Goal: Task Accomplishment & Management: Manage account settings

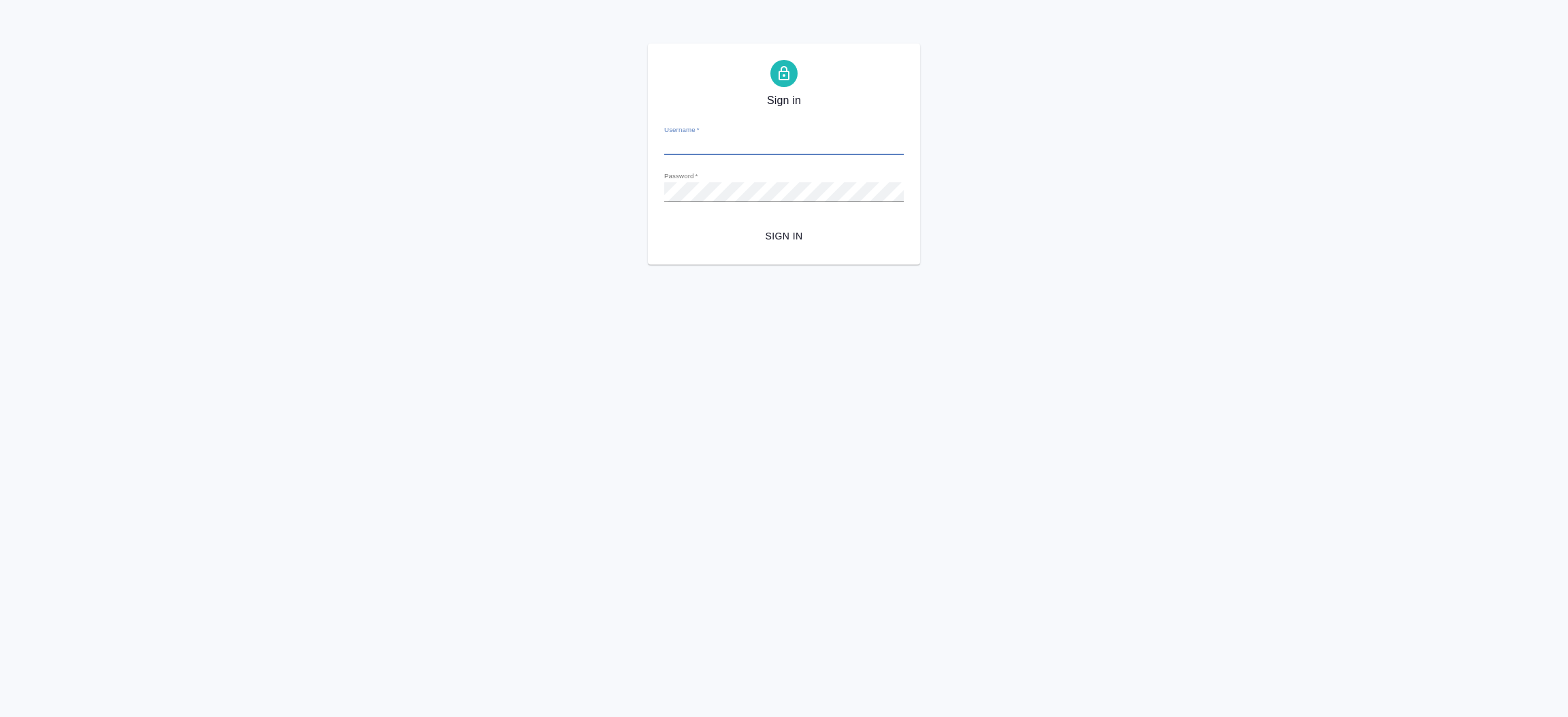
type input "i.shorova@awatera.com"
click at [787, 245] on button "Sign in" at bounding box center [784, 236] width 239 height 26
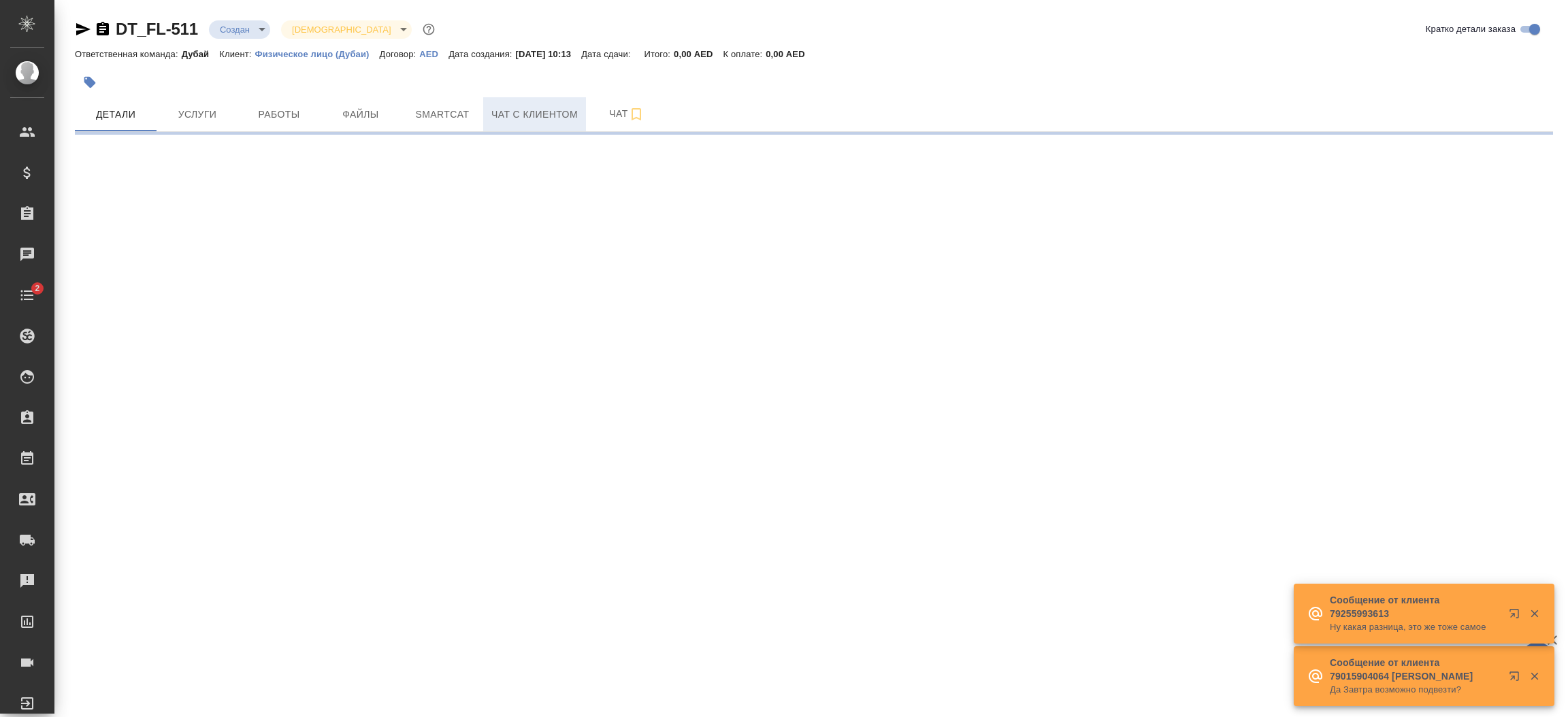
select select "RU"
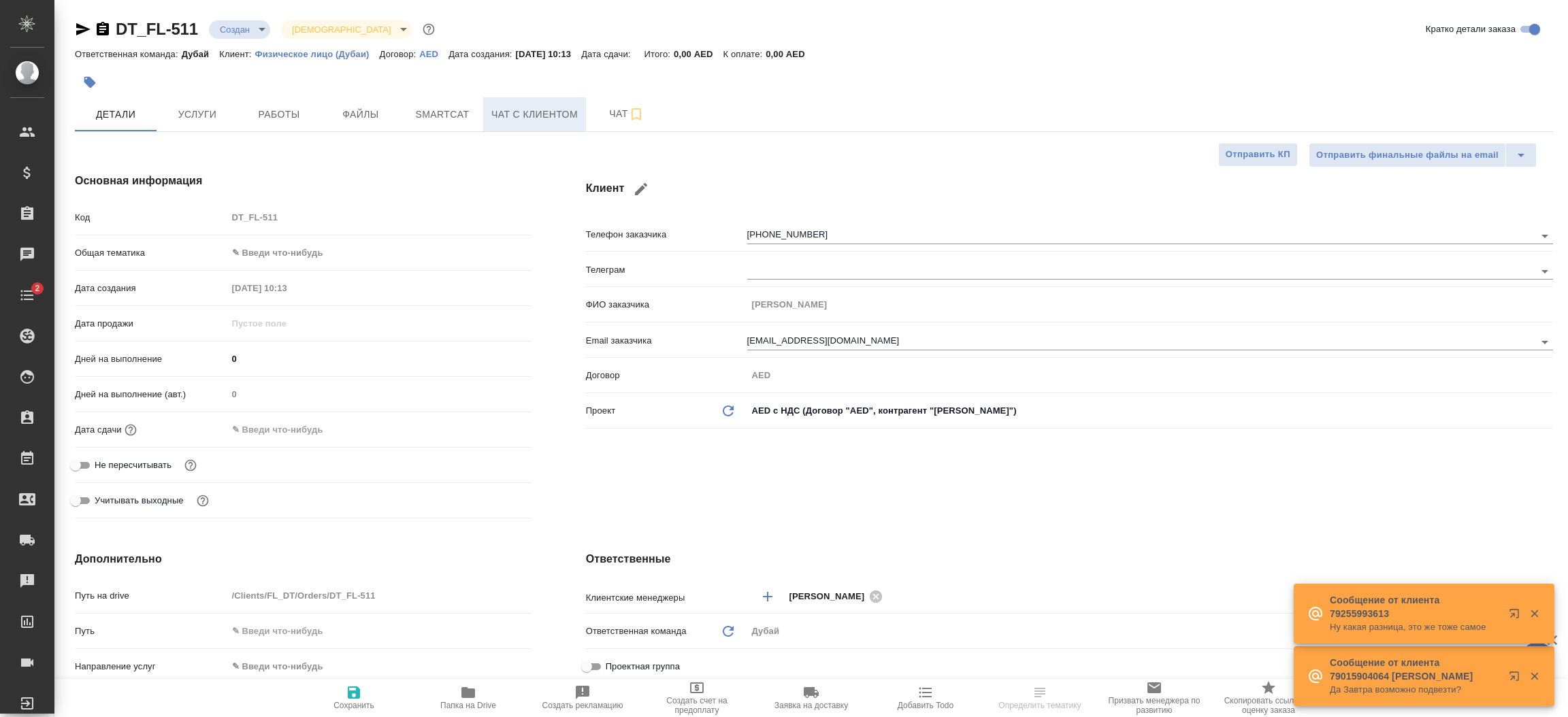
type textarea "x"
click at [537, 118] on span "Чат с клиентом" at bounding box center [534, 115] width 86 height 17
type textarea "x"
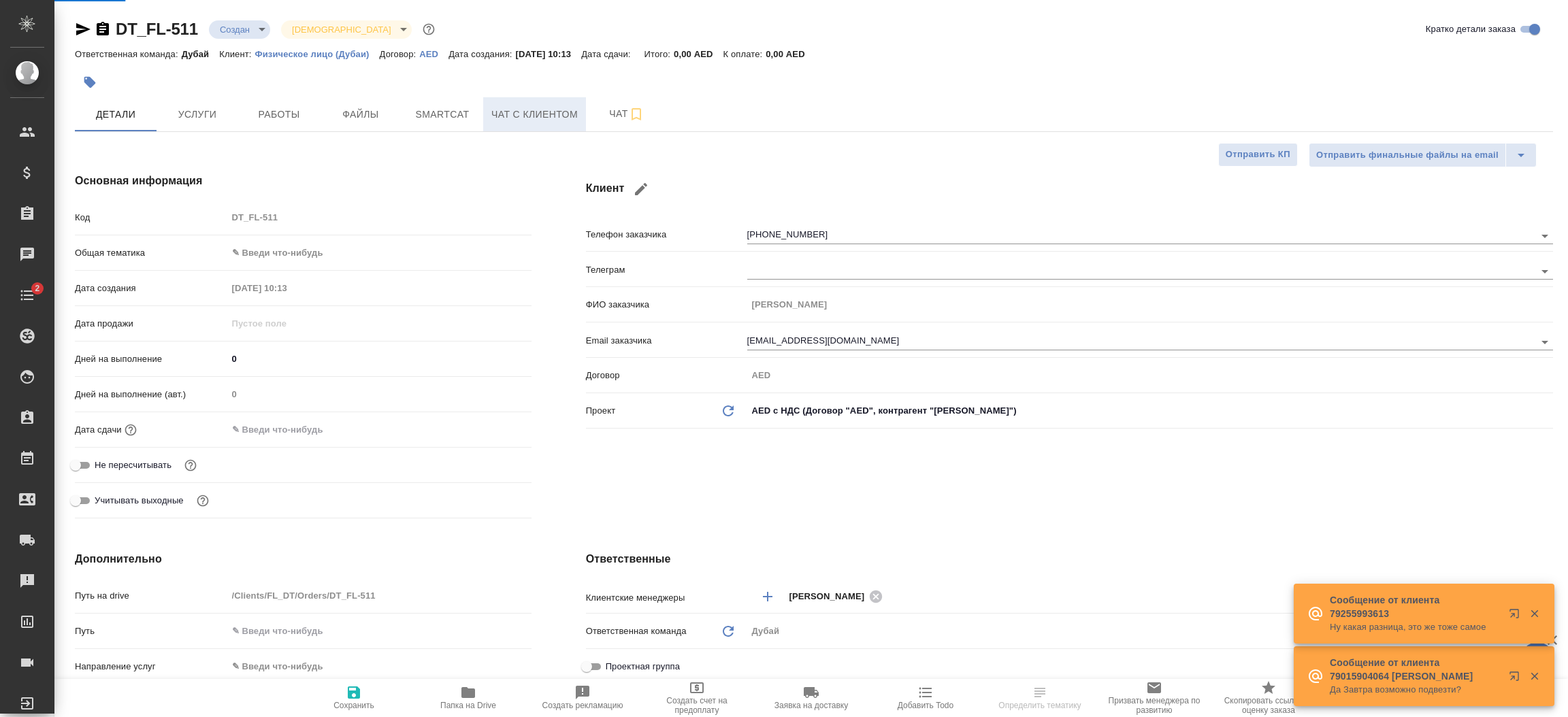
type textarea "x"
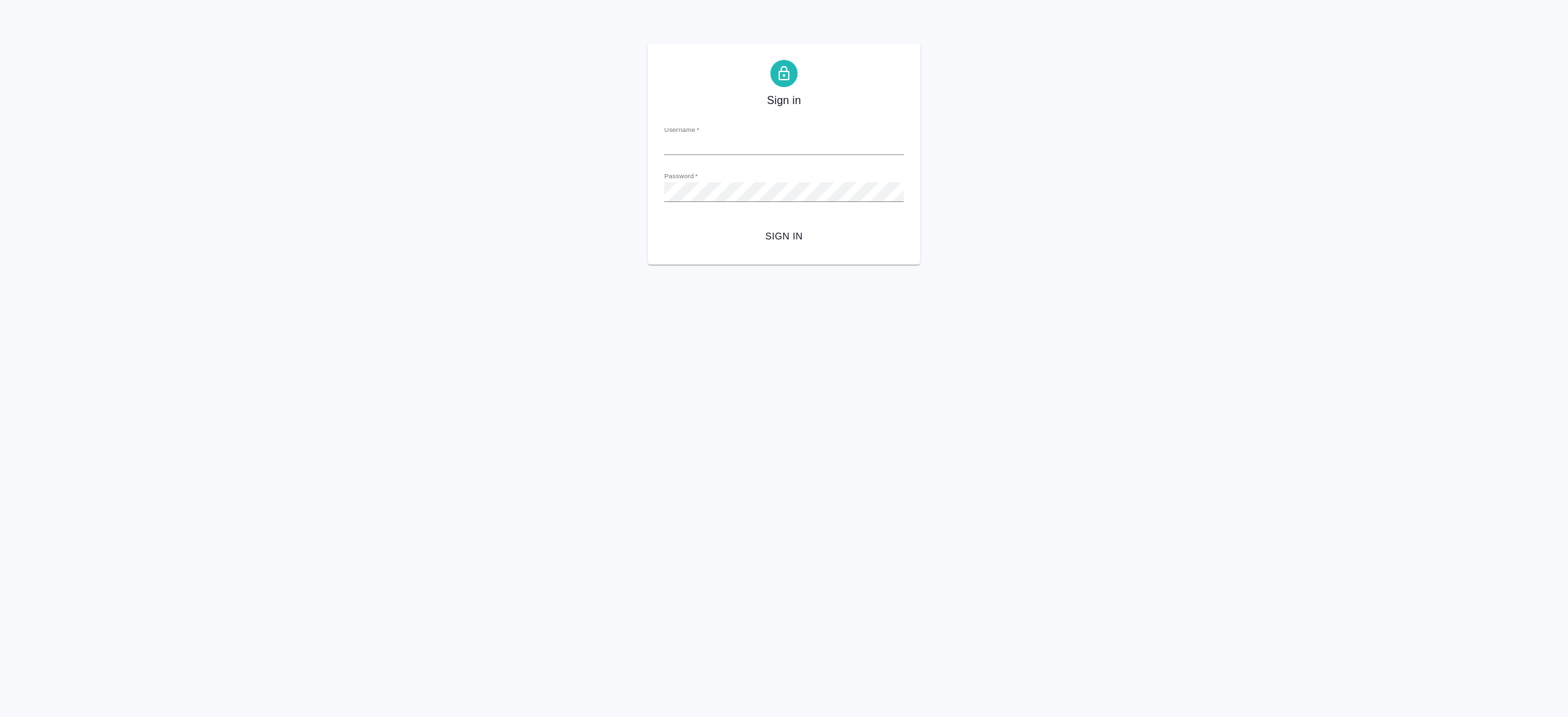
type input "[EMAIL_ADDRESS][DOMAIN_NAME]"
click at [803, 240] on span "Sign in" at bounding box center [784, 236] width 217 height 17
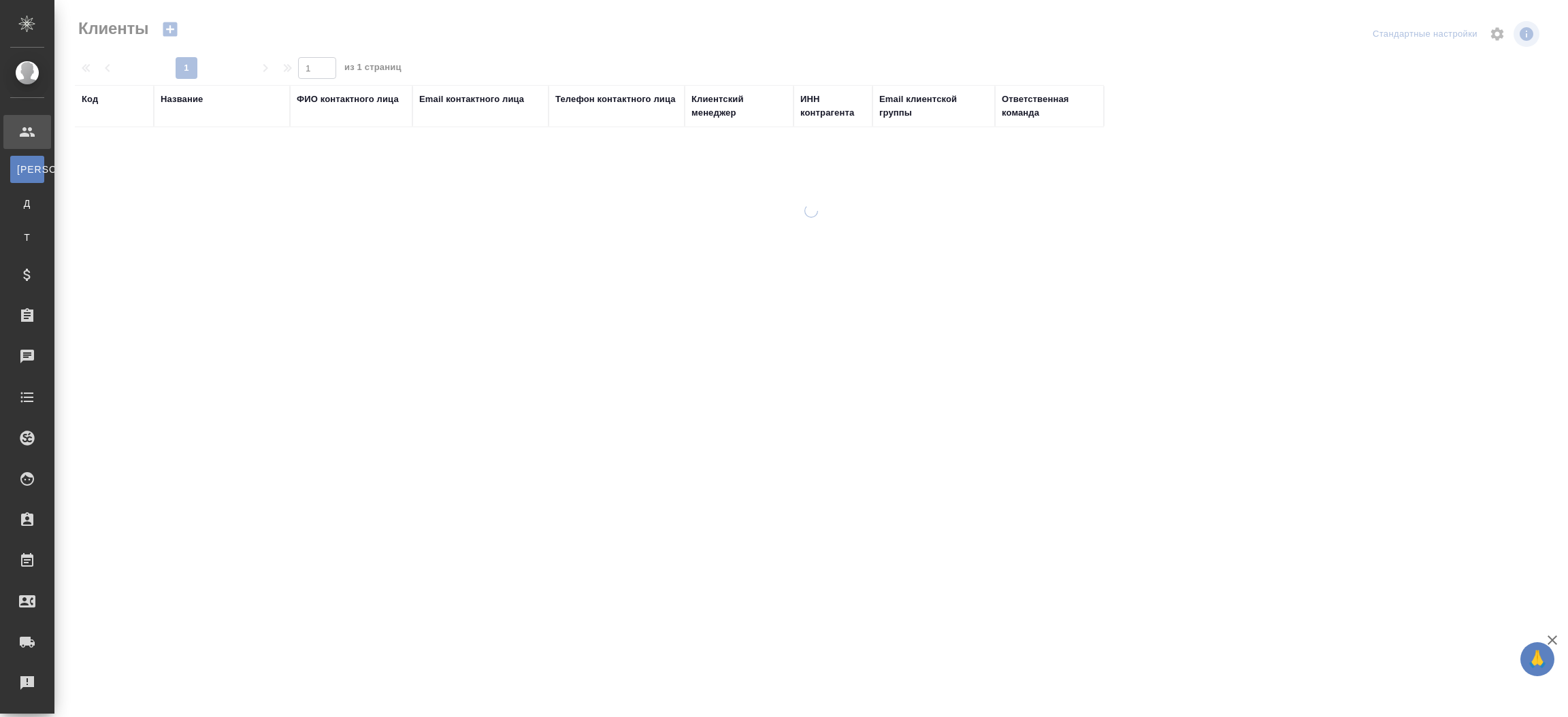
select select "RU"
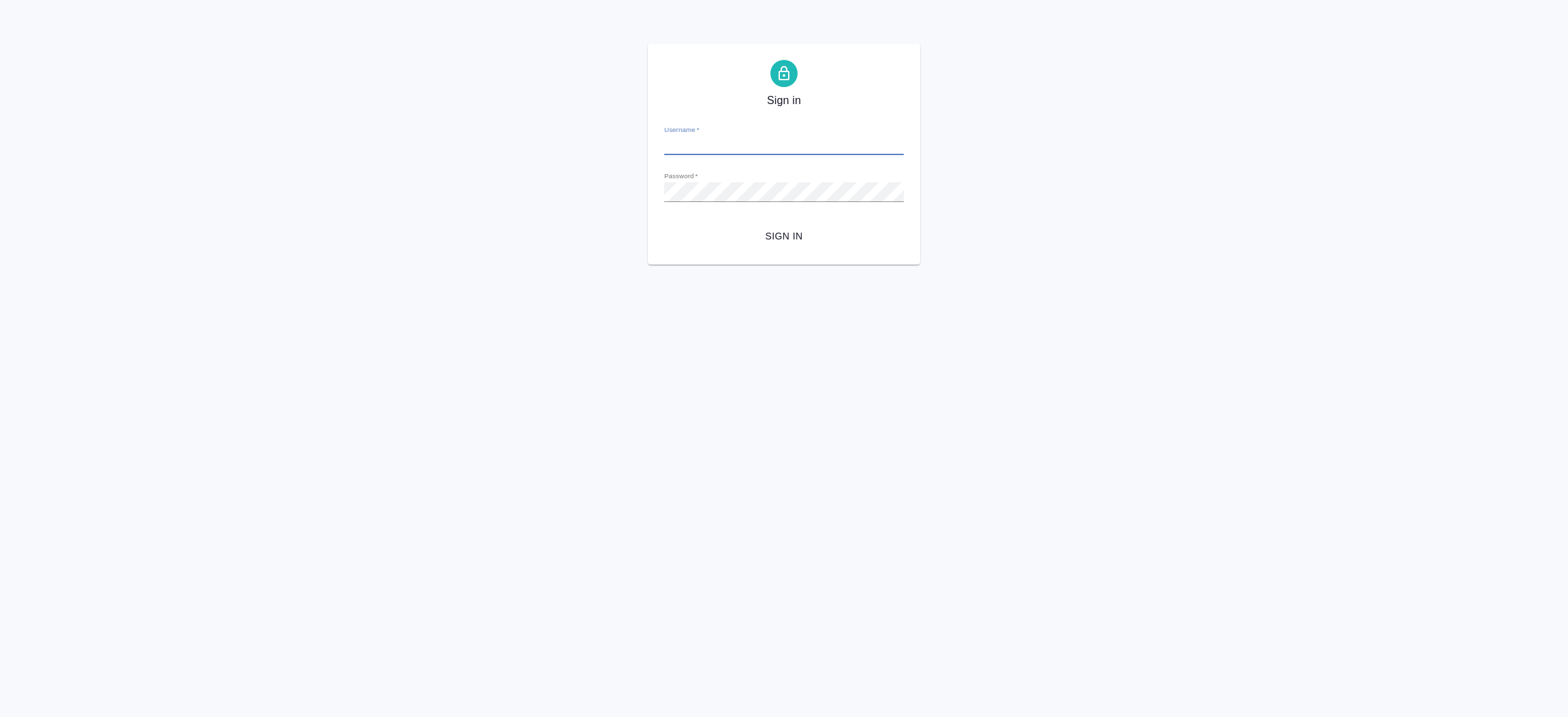
type input "[EMAIL_ADDRESS][DOMAIN_NAME]"
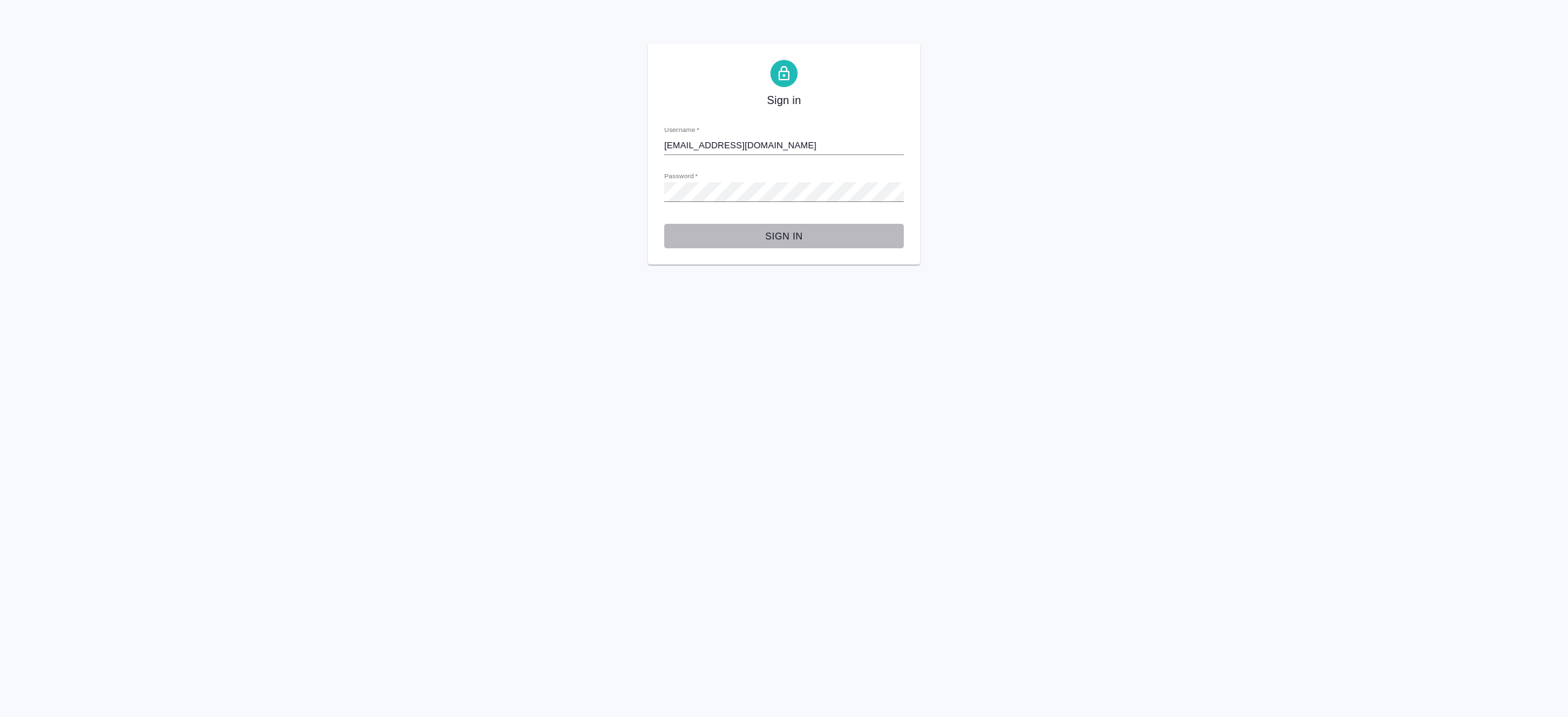
click at [794, 241] on span "Sign in" at bounding box center [784, 236] width 217 height 17
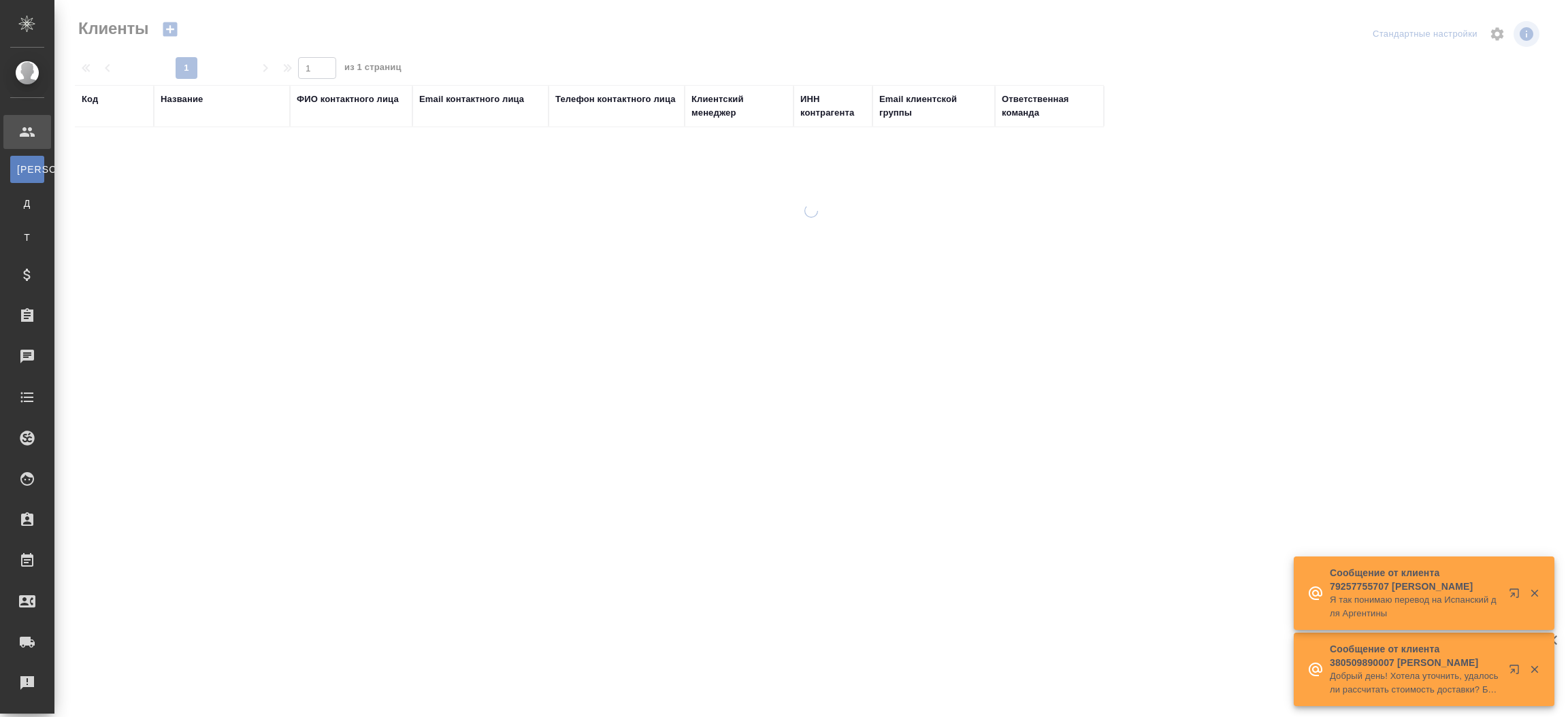
select select "RU"
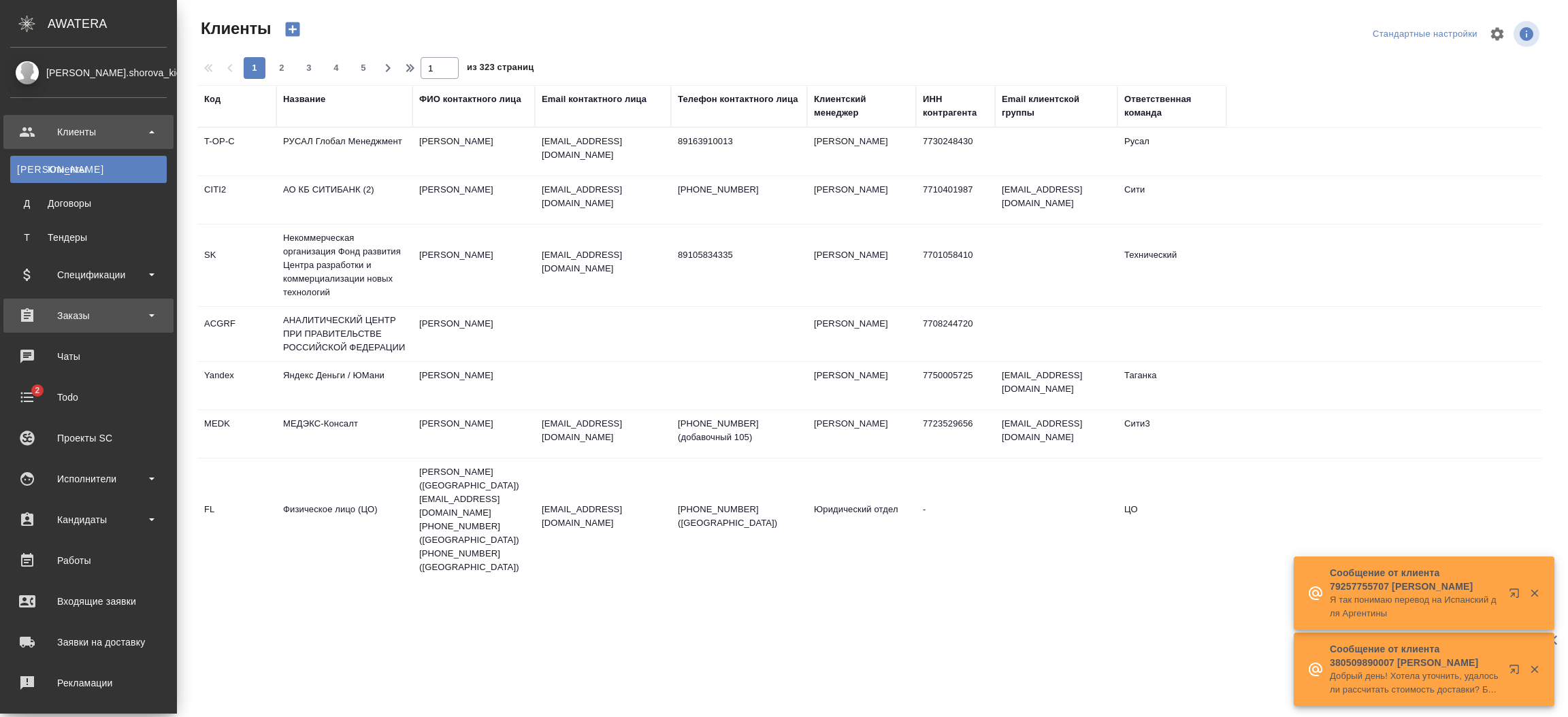
click at [87, 320] on div "Заказы" at bounding box center [88, 316] width 157 height 20
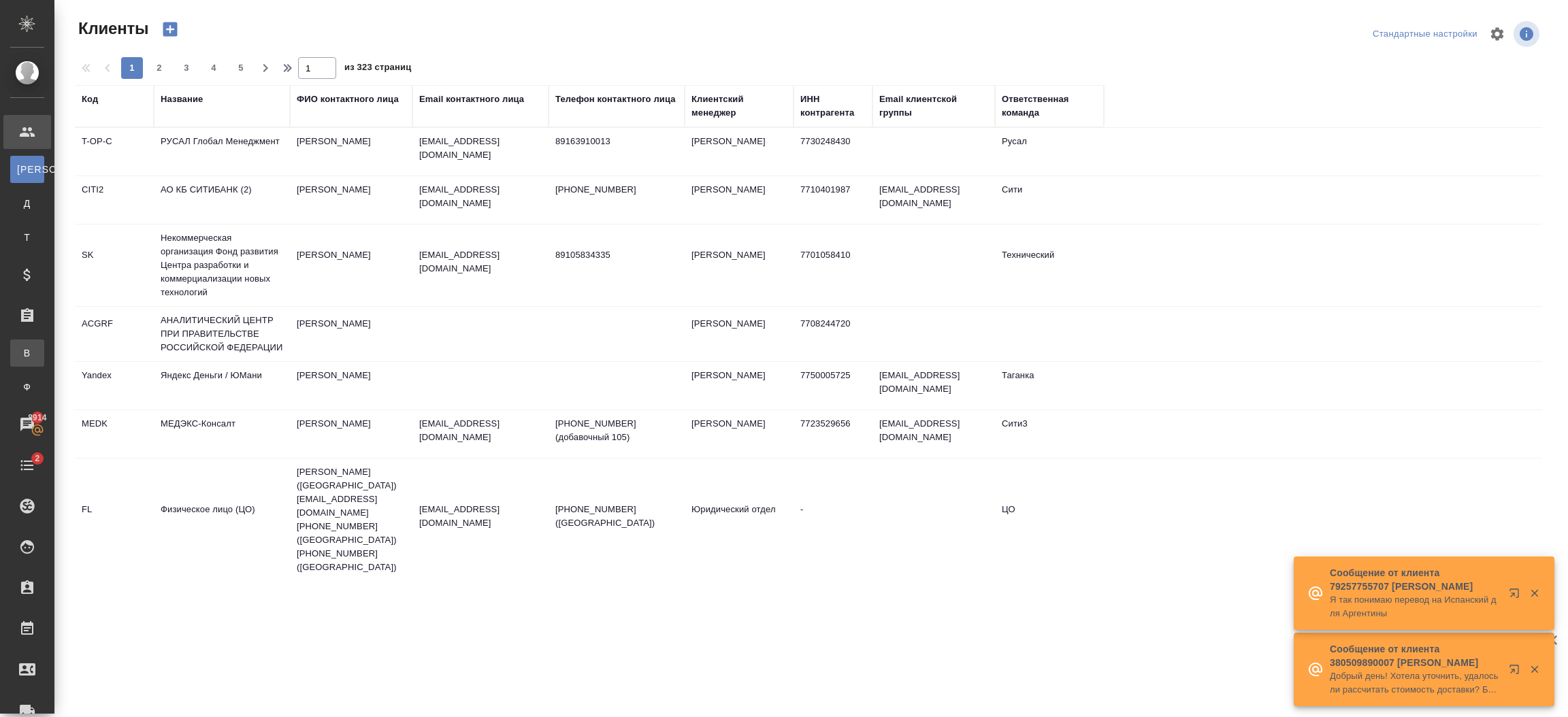
click at [45, 357] on link "В Все заказы" at bounding box center [27, 352] width 34 height 27
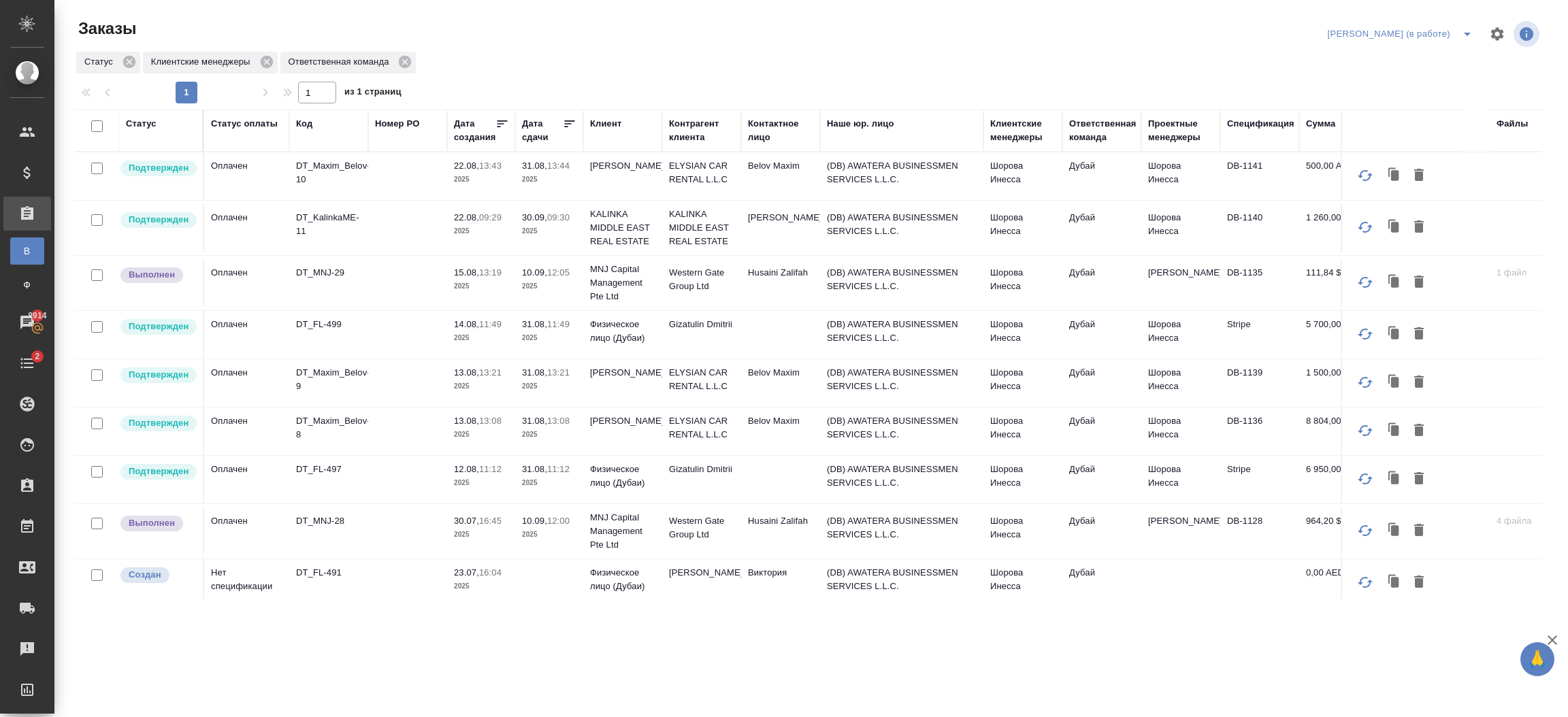
click at [537, 533] on p "2025" at bounding box center [549, 535] width 55 height 14
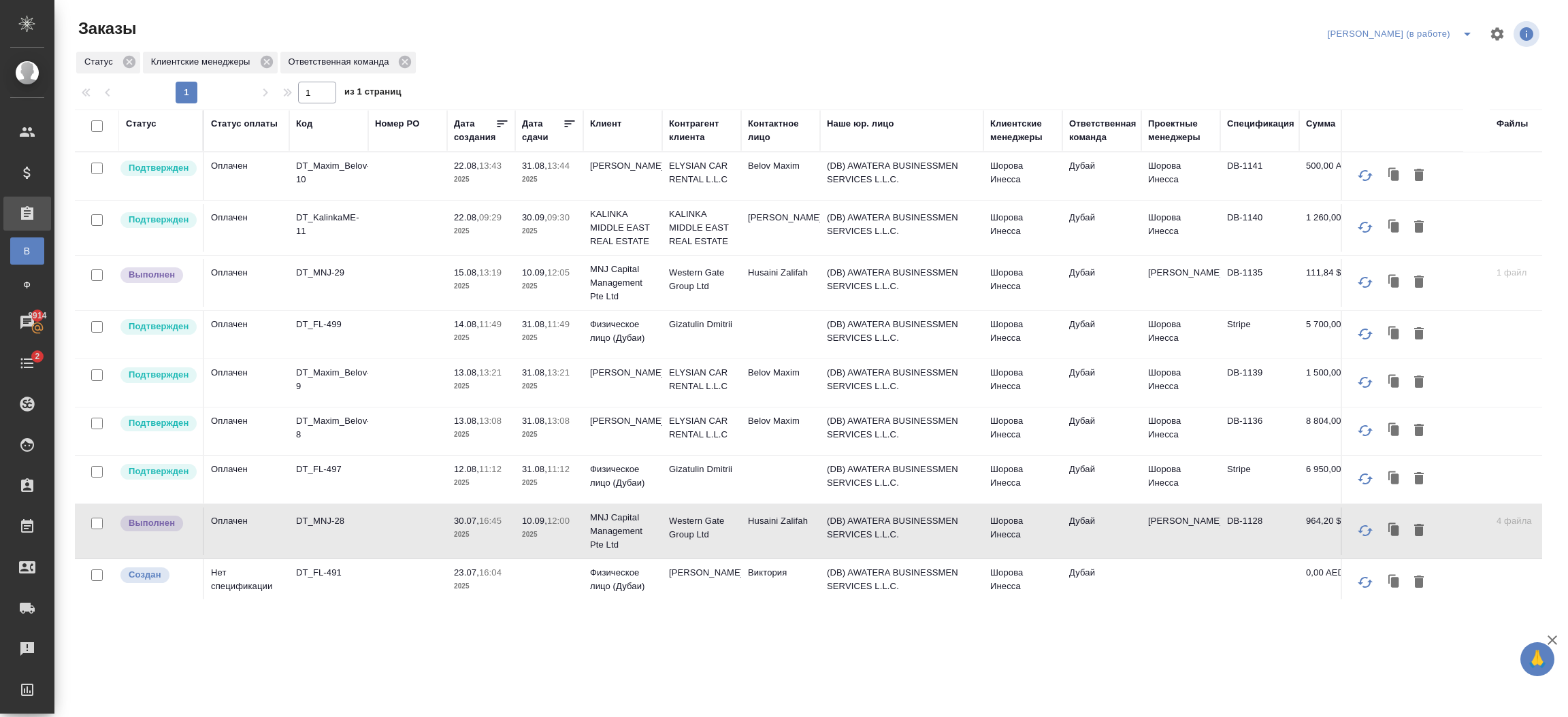
click at [440, 278] on td at bounding box center [408, 282] width 79 height 47
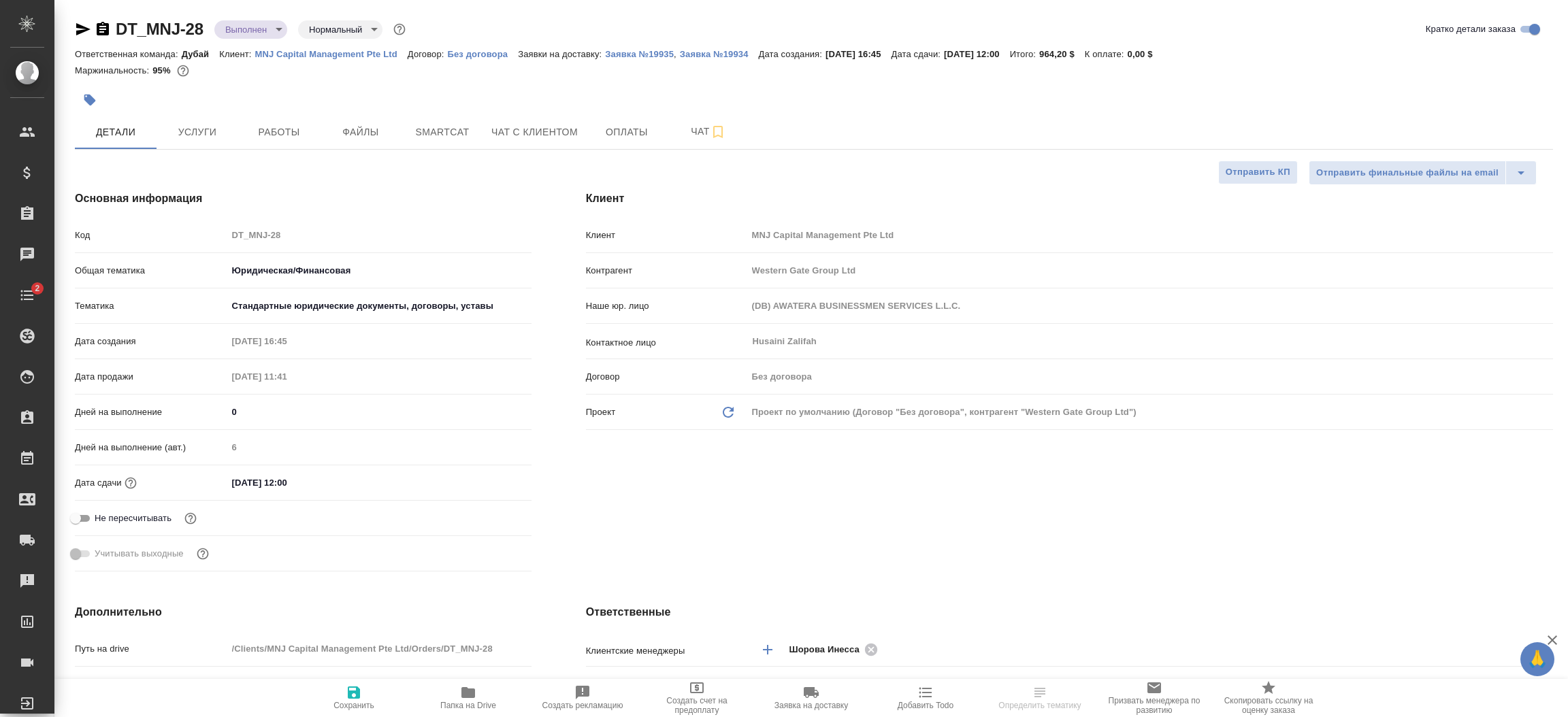
select select "RU"
type textarea "x"
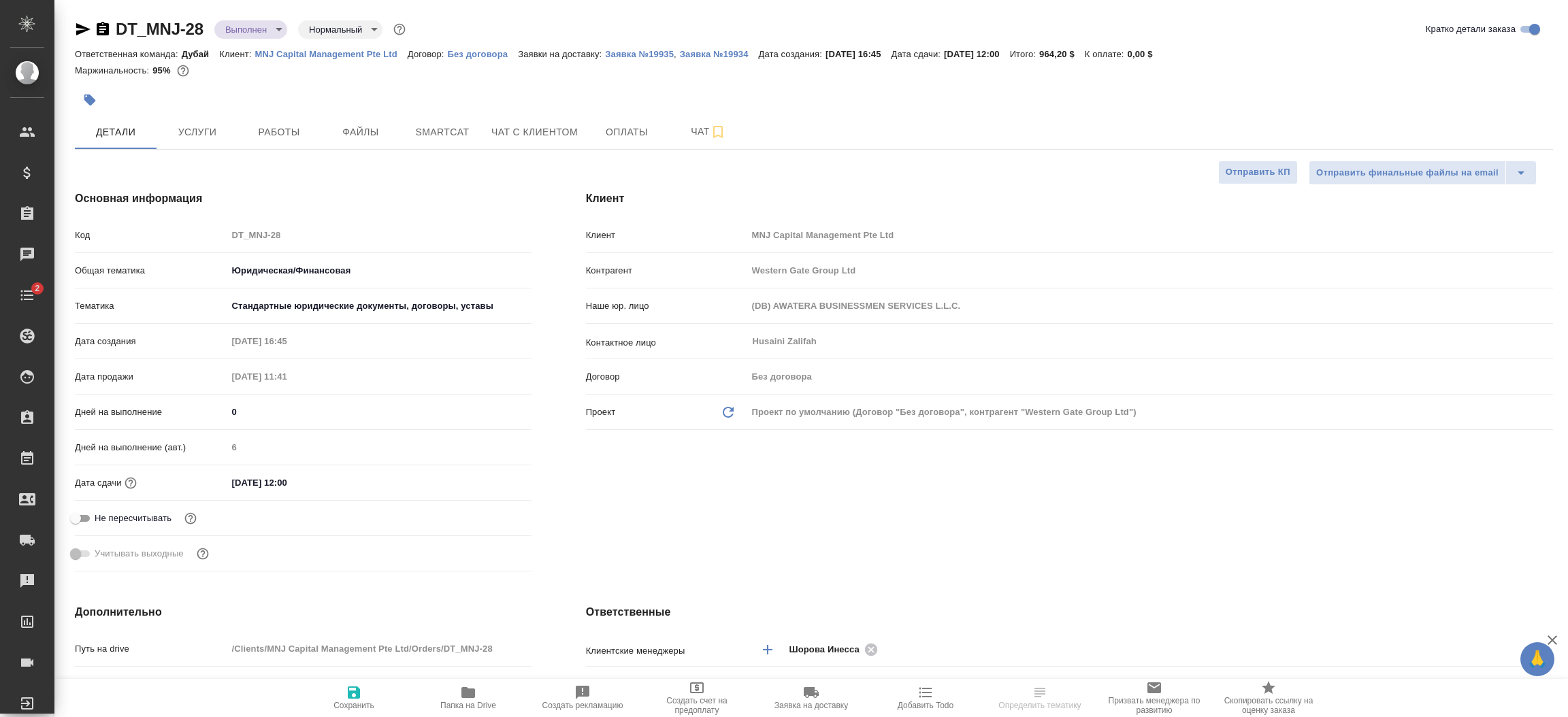
type textarea "x"
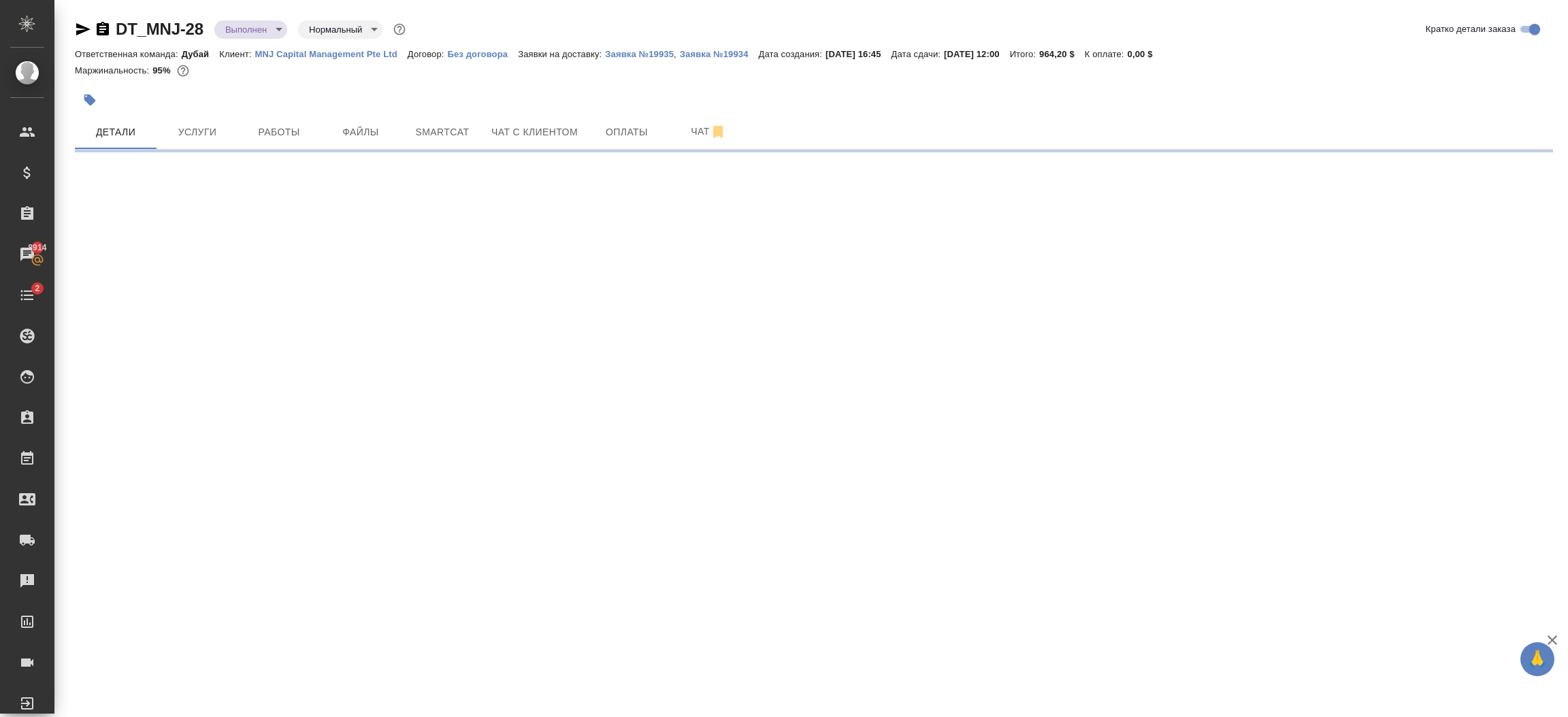
select select "RU"
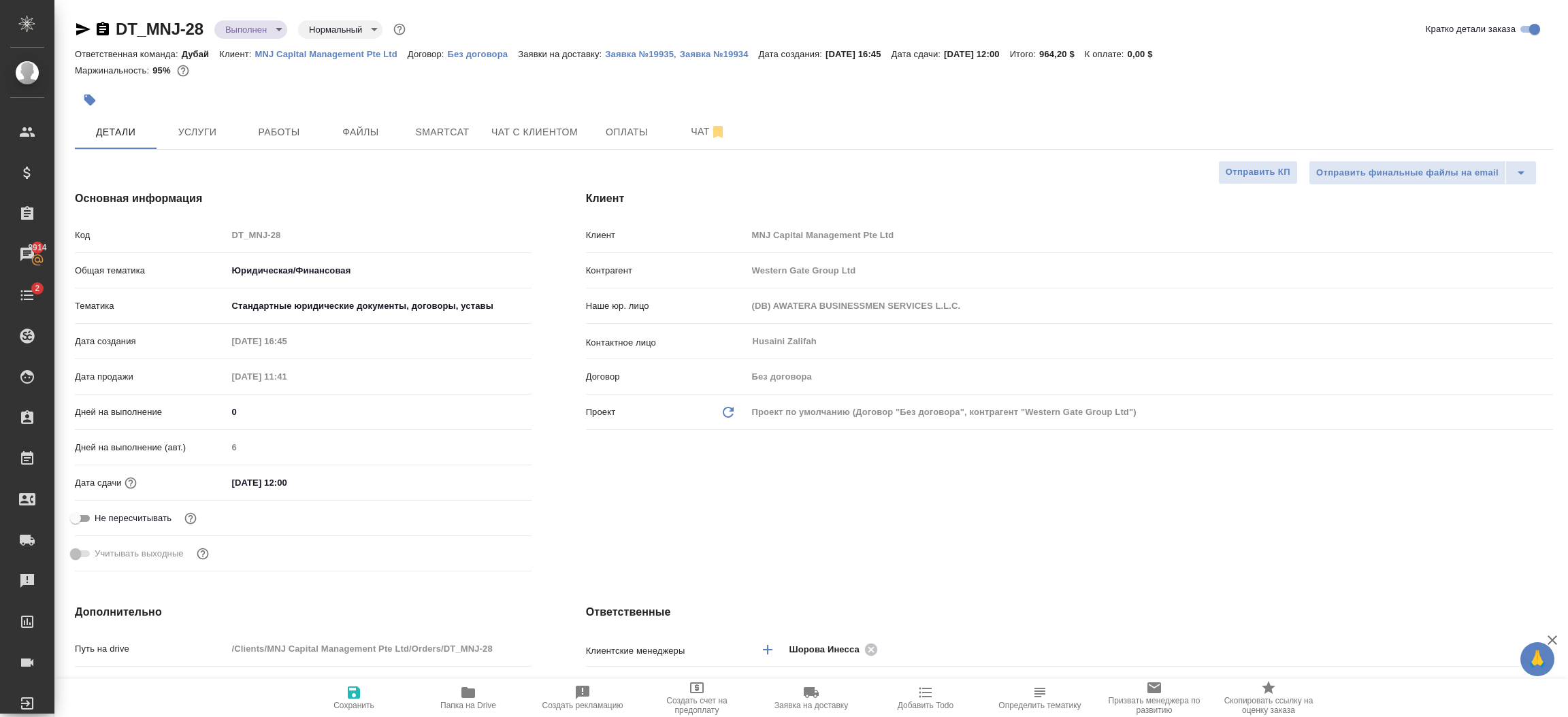
type textarea "x"
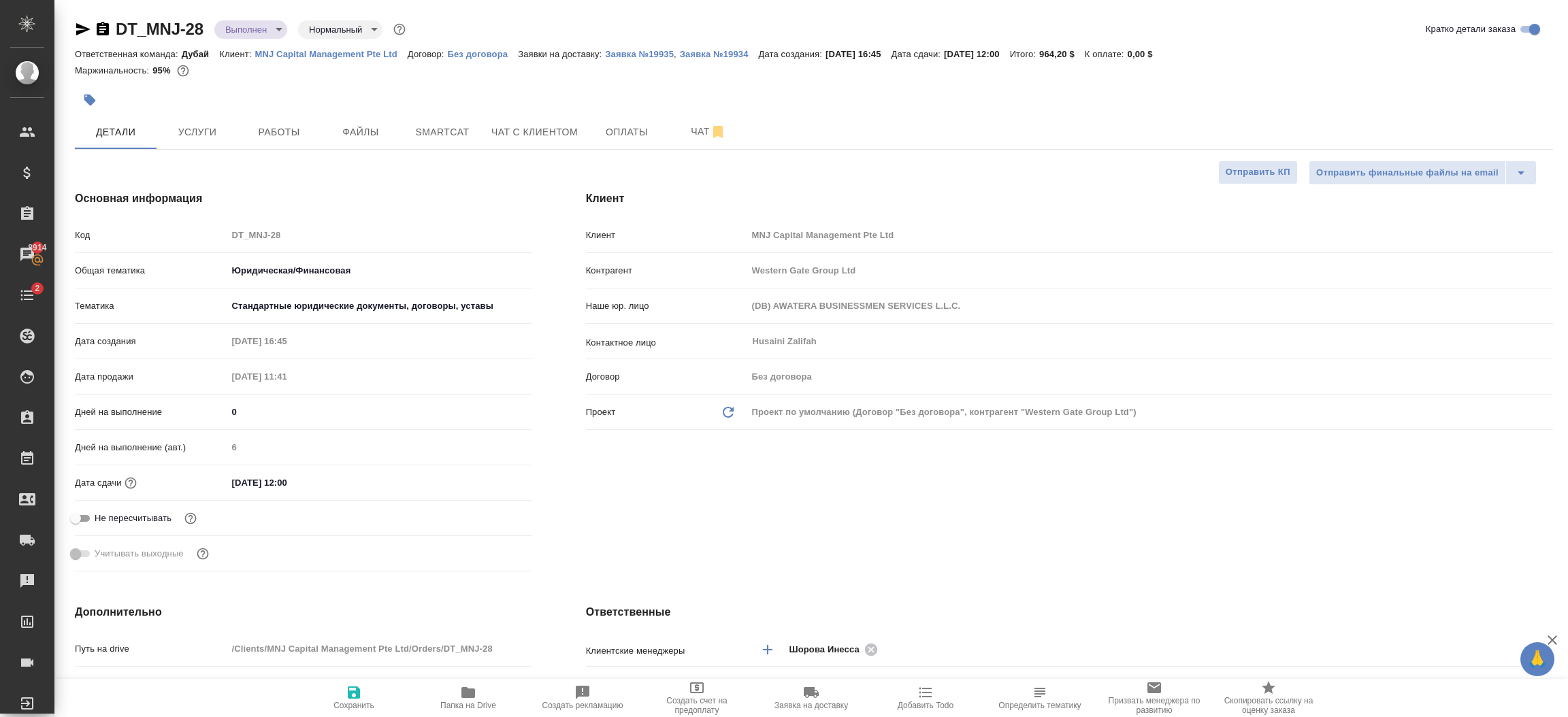
type textarea "x"
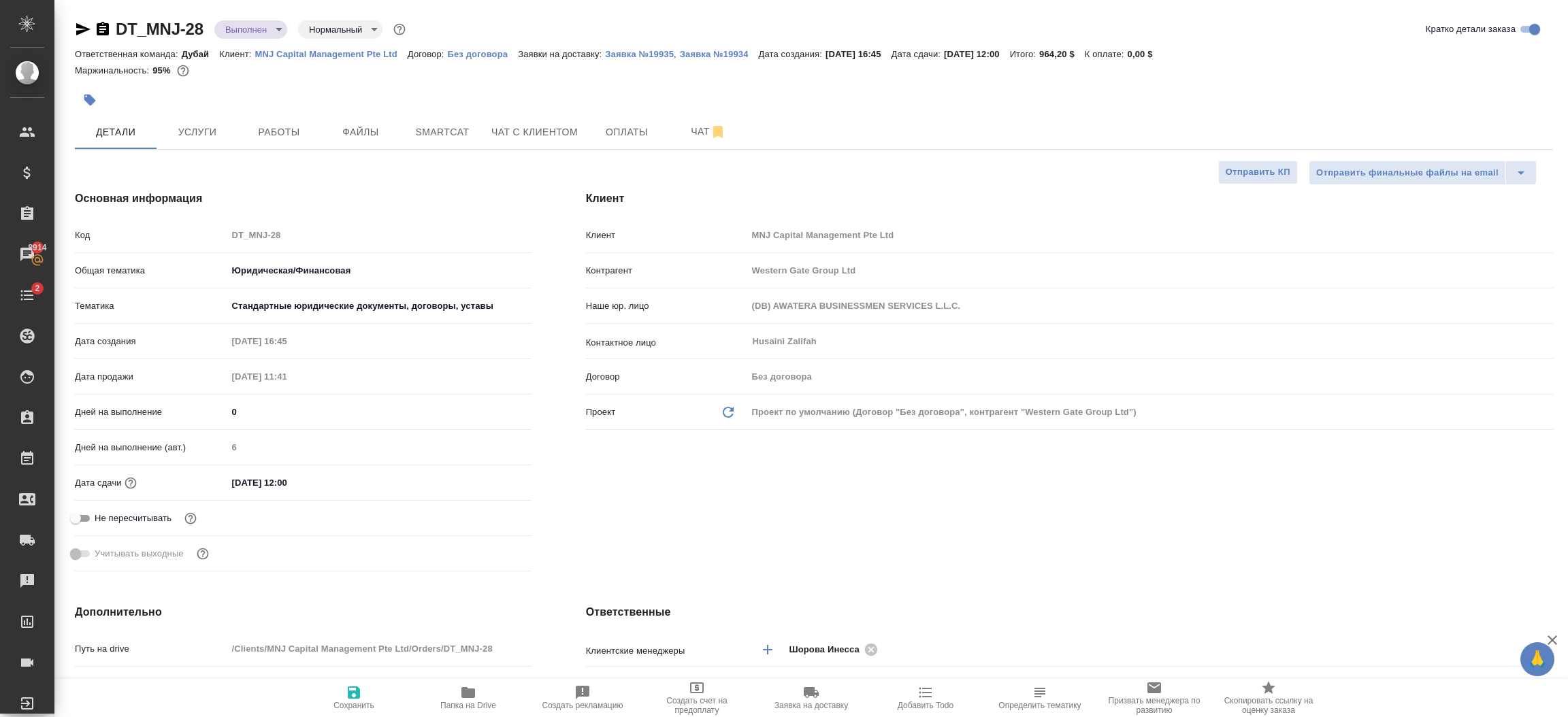
type textarea "x"
click at [370, 126] on span "Файлы" at bounding box center [361, 132] width 66 height 17
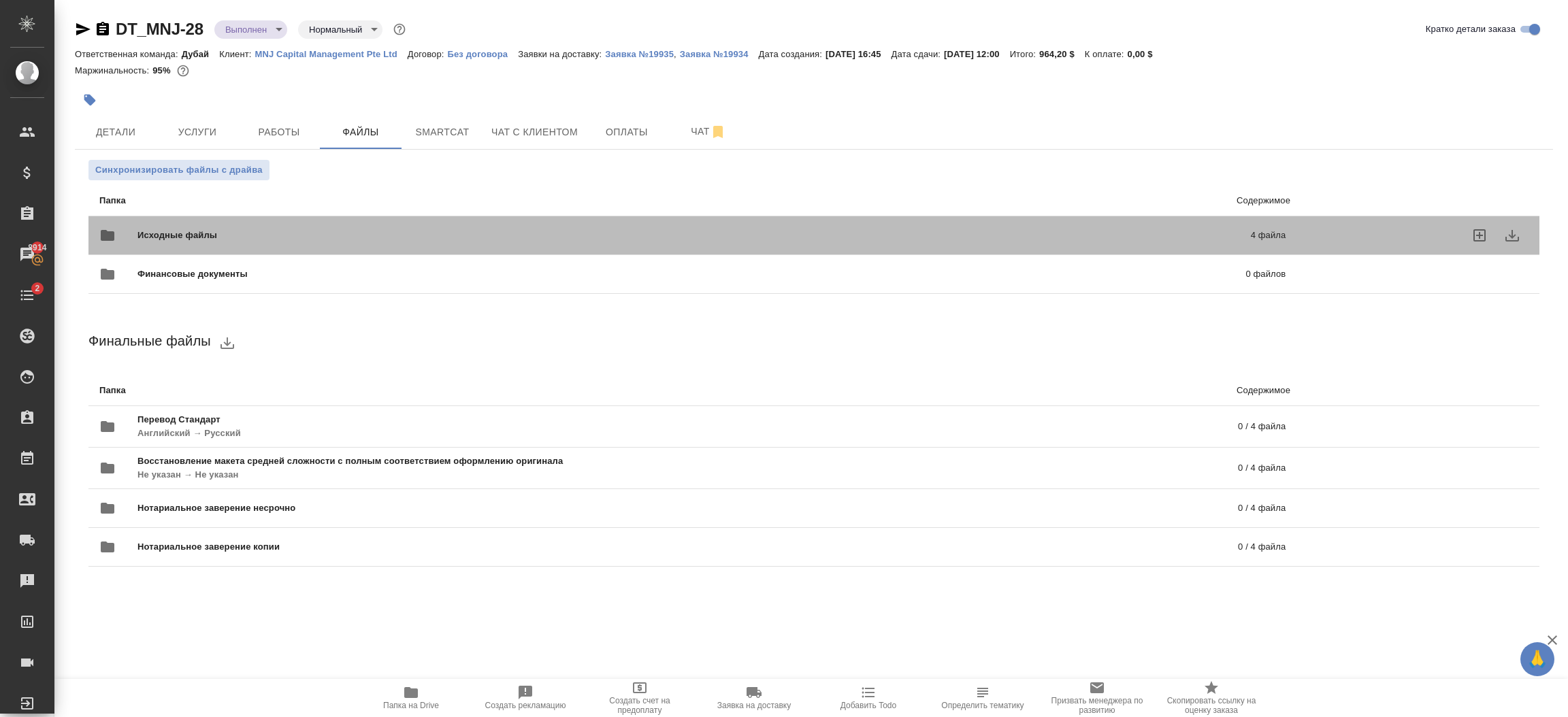
click at [1083, 232] on p "4 файла" at bounding box center [1010, 235] width 552 height 14
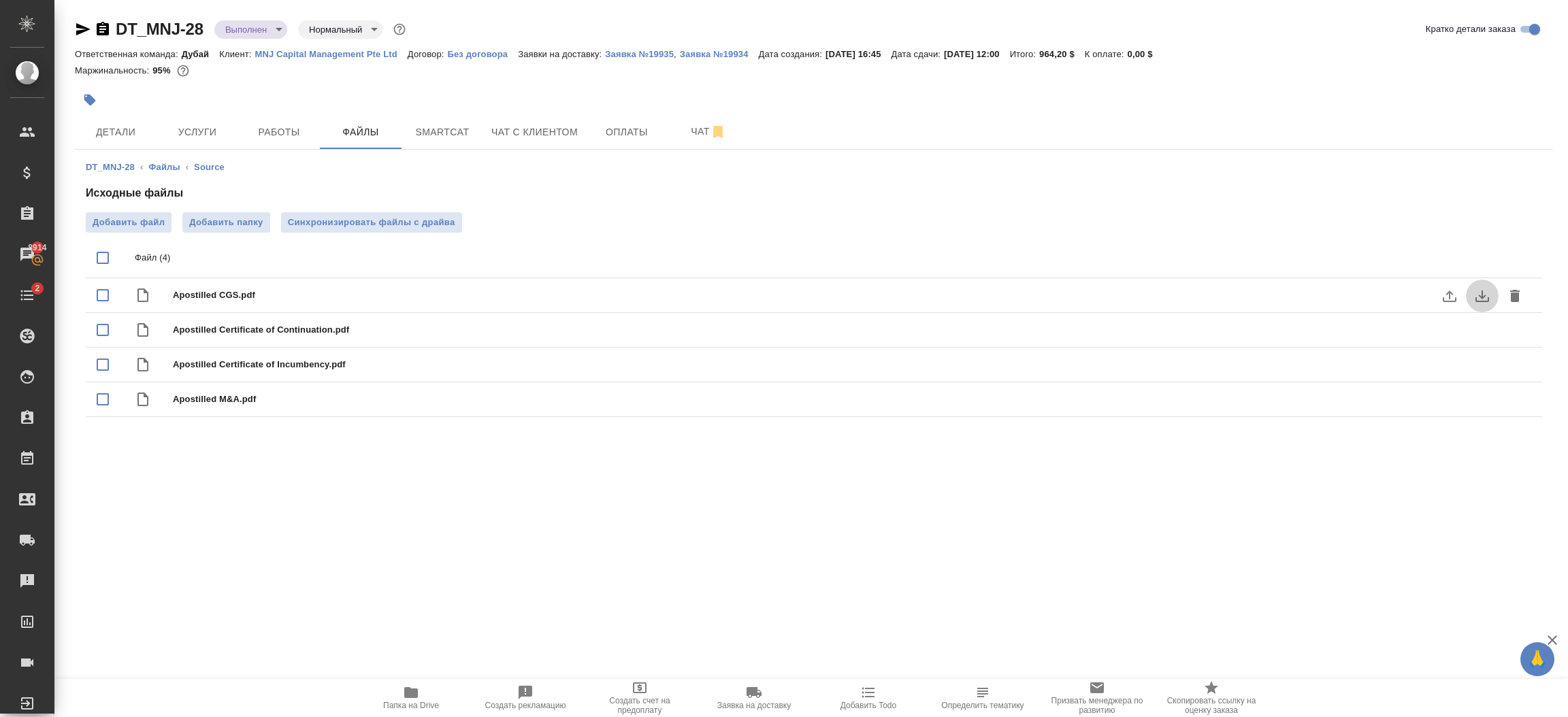
click at [1480, 296] on icon "download" at bounding box center [1482, 296] width 14 height 12
click at [1483, 329] on icon "download" at bounding box center [1482, 330] width 16 height 16
click at [1471, 368] on button "download" at bounding box center [1482, 365] width 33 height 33
click at [1479, 401] on icon "download" at bounding box center [1482, 400] width 16 height 16
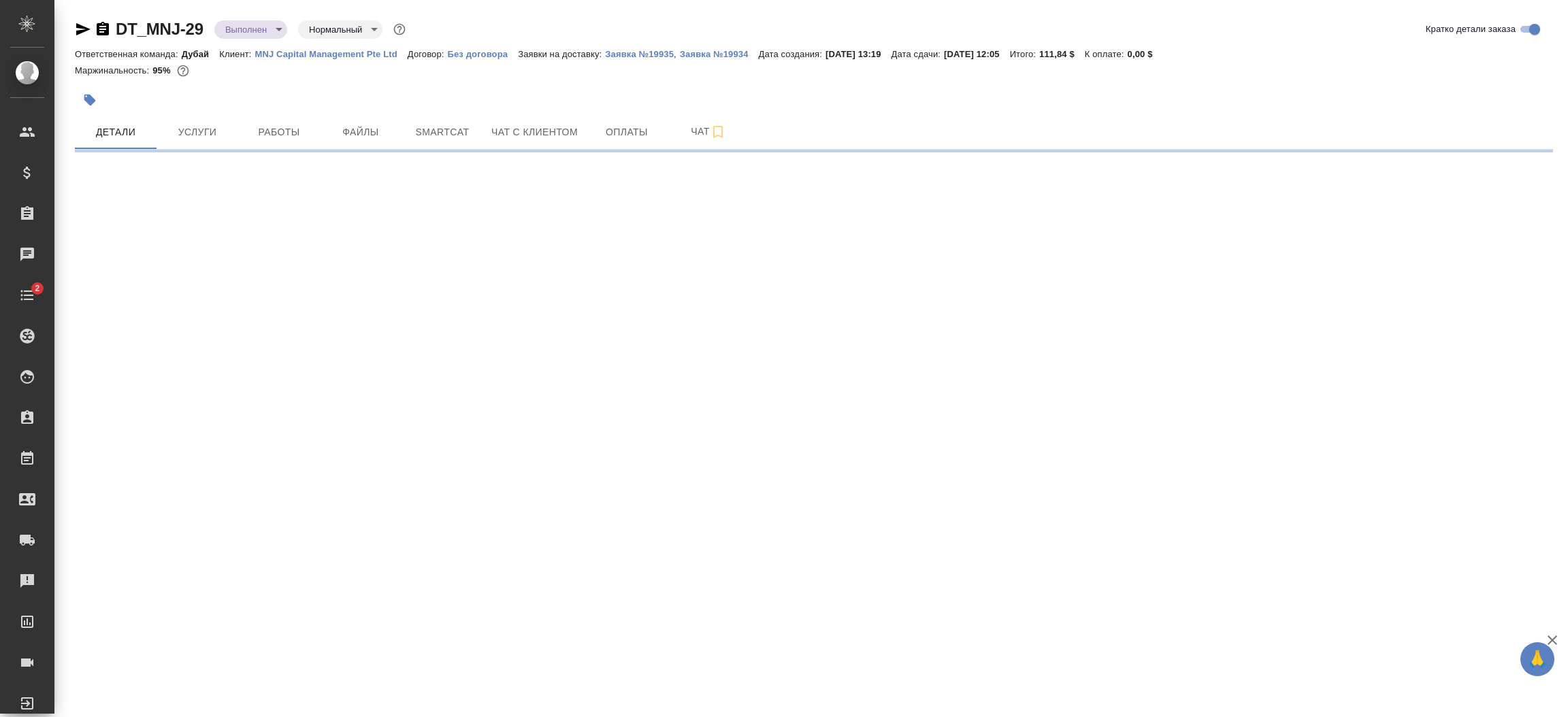
select select "RU"
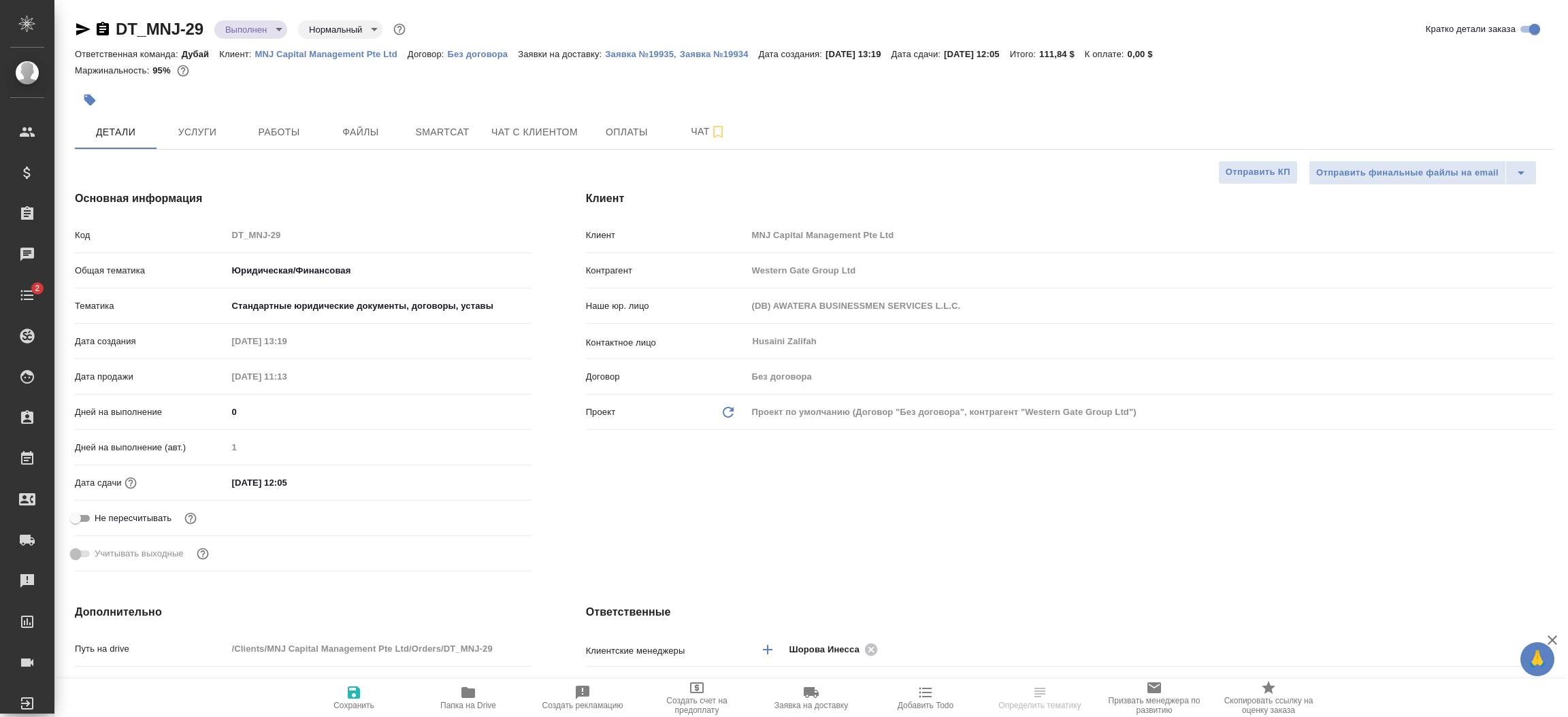
type textarea "x"
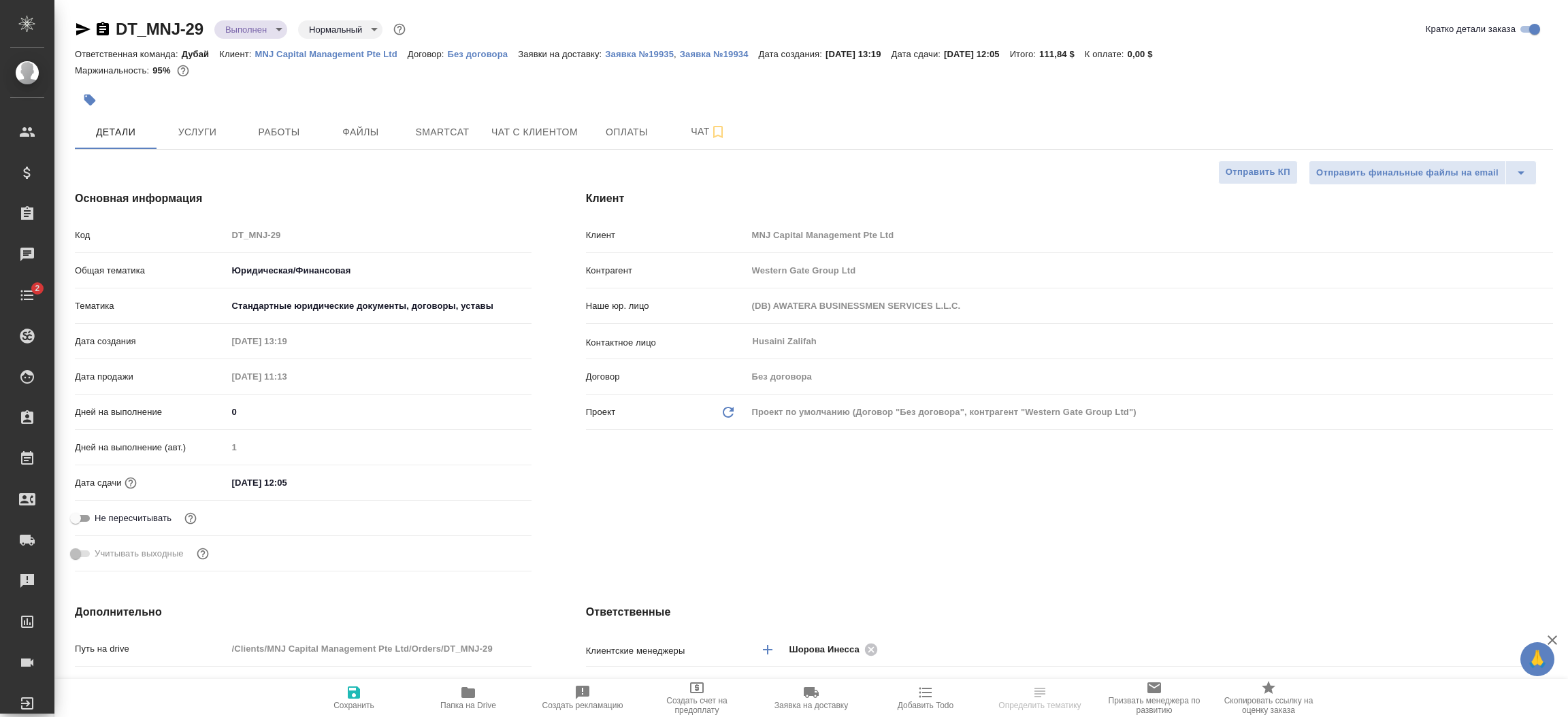
type textarea "x"
click at [362, 133] on span "Файлы" at bounding box center [361, 132] width 66 height 17
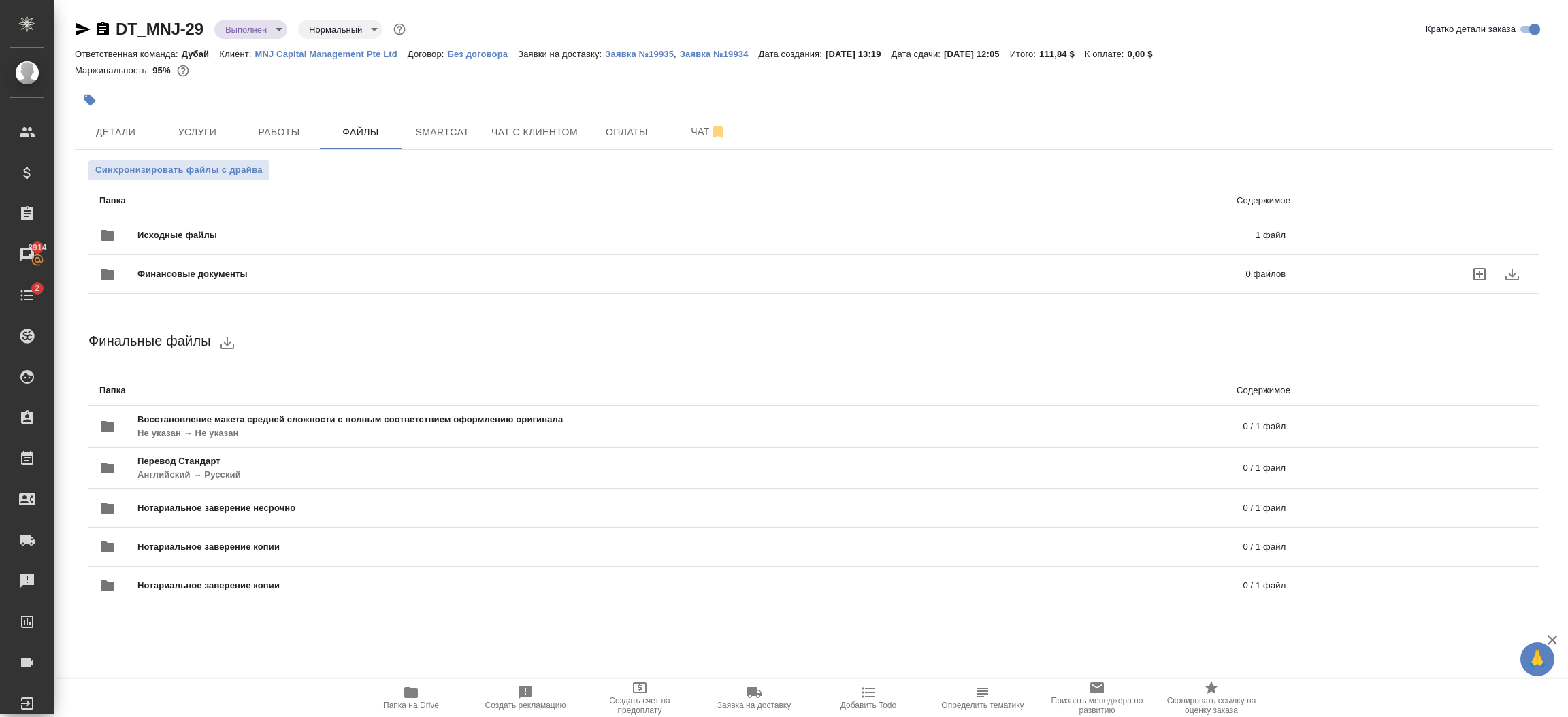
click at [509, 245] on div "Финансовые документы 0 файлов" at bounding box center [692, 274] width 1213 height 60
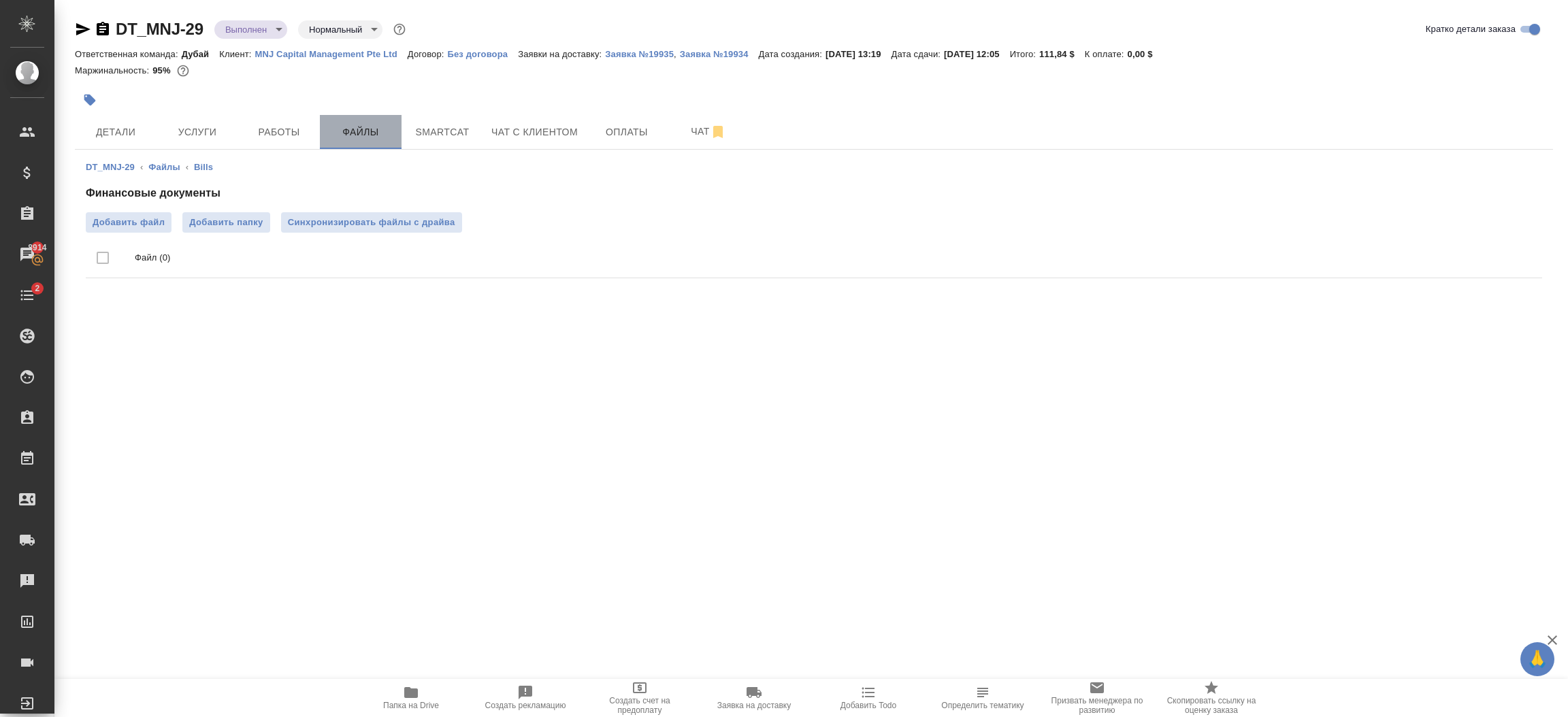
click at [360, 143] on button "Файлы" at bounding box center [360, 132] width 82 height 34
click at [171, 174] on li "Файлы" at bounding box center [163, 167] width 31 height 14
click at [166, 168] on link "Файлы" at bounding box center [163, 167] width 31 height 10
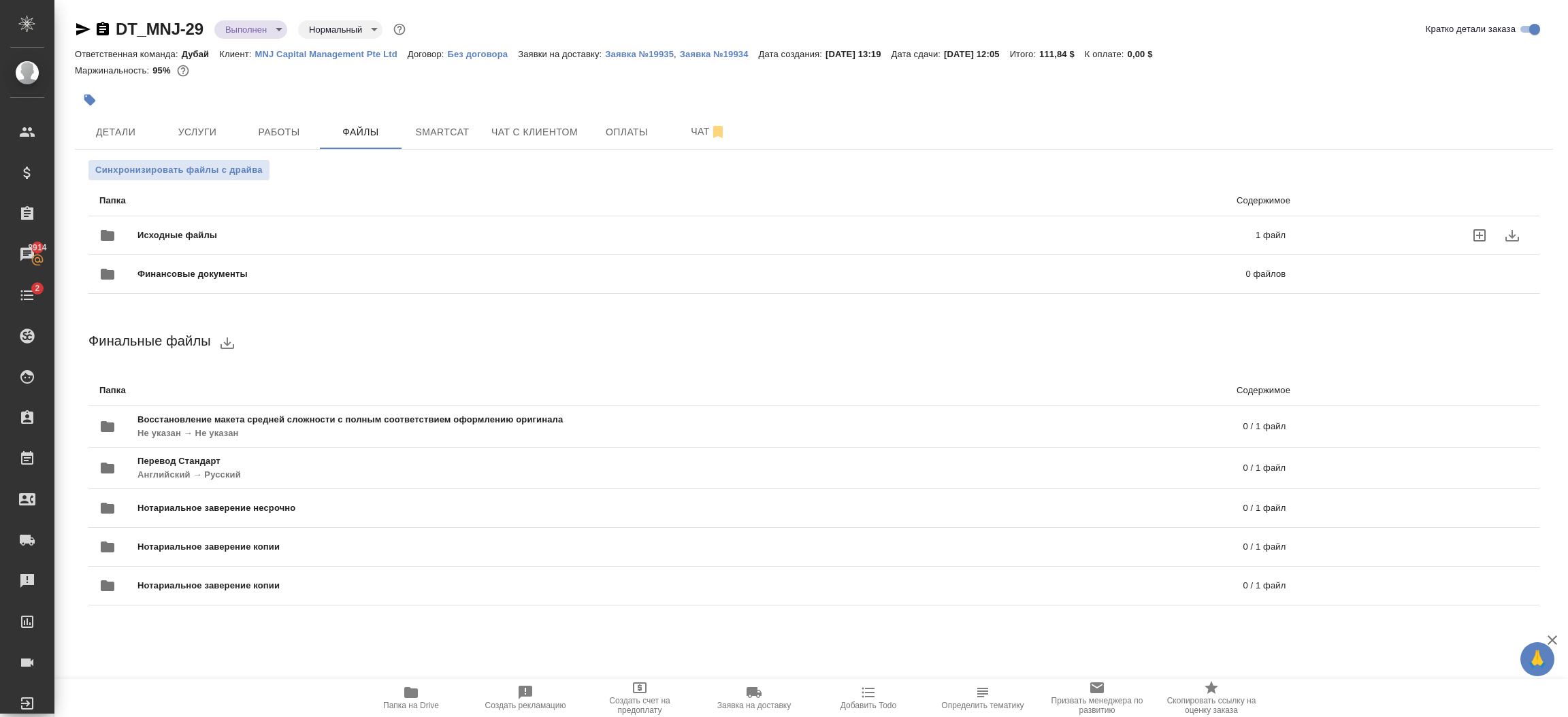
click at [482, 230] on span "Исходные файлы" at bounding box center [436, 235] width 599 height 14
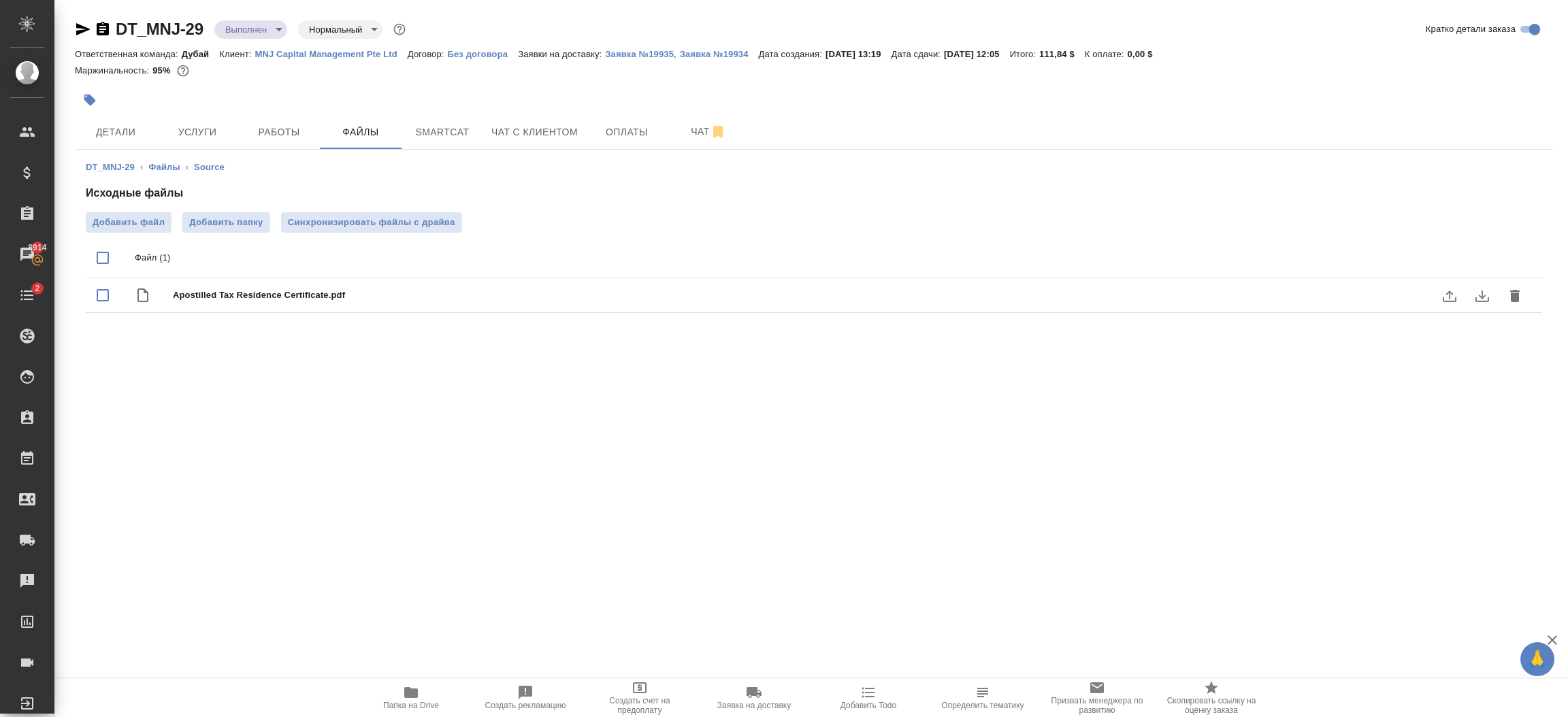
click at [258, 292] on span "Apostilled Tax Residence Certificate.pdf" at bounding box center [841, 295] width 1337 height 14
checkbox input "true"
click at [1481, 296] on icon "download" at bounding box center [1482, 296] width 16 height 16
click at [328, 55] on p "MNJ Capital Management Pte Ltd" at bounding box center [331, 54] width 152 height 10
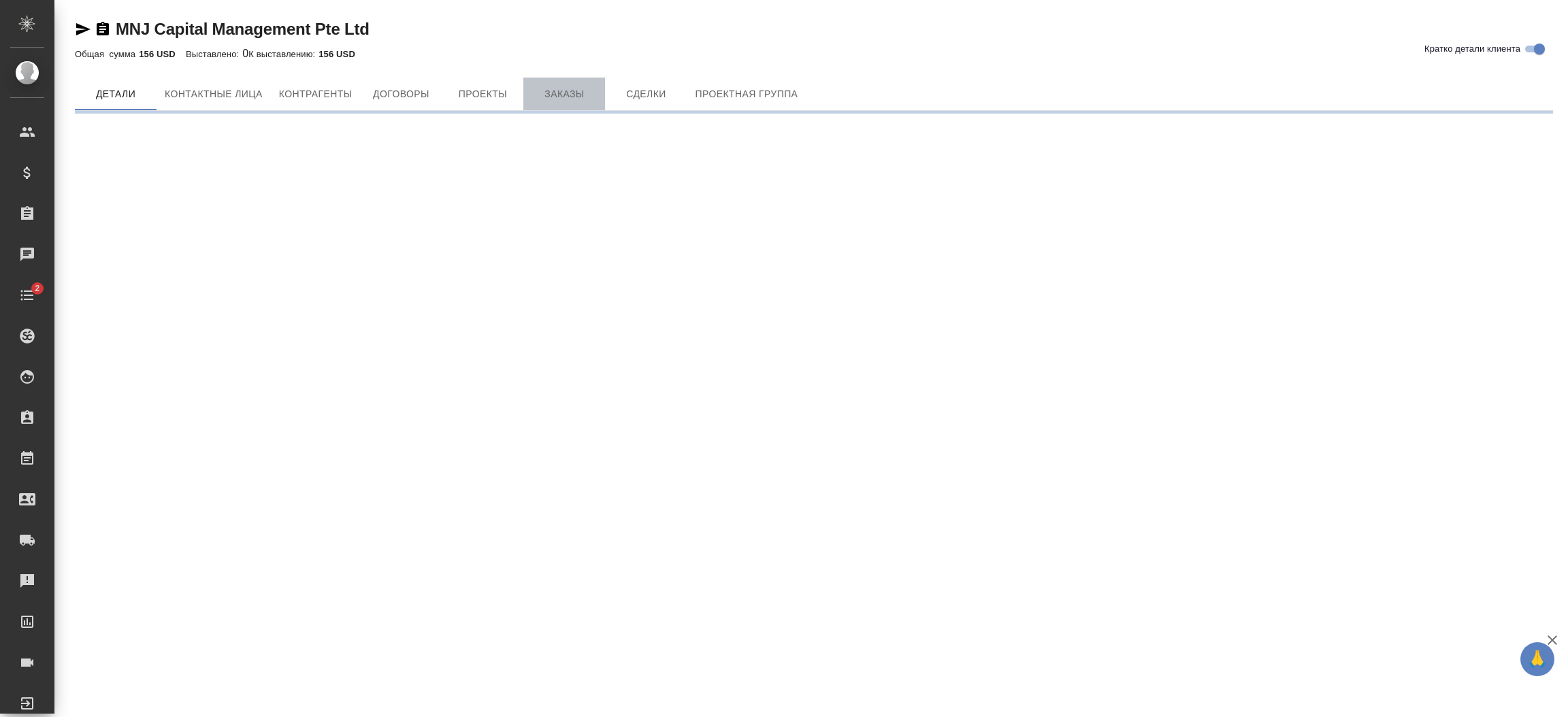
click at [566, 90] on span "Заказы" at bounding box center [565, 94] width 66 height 17
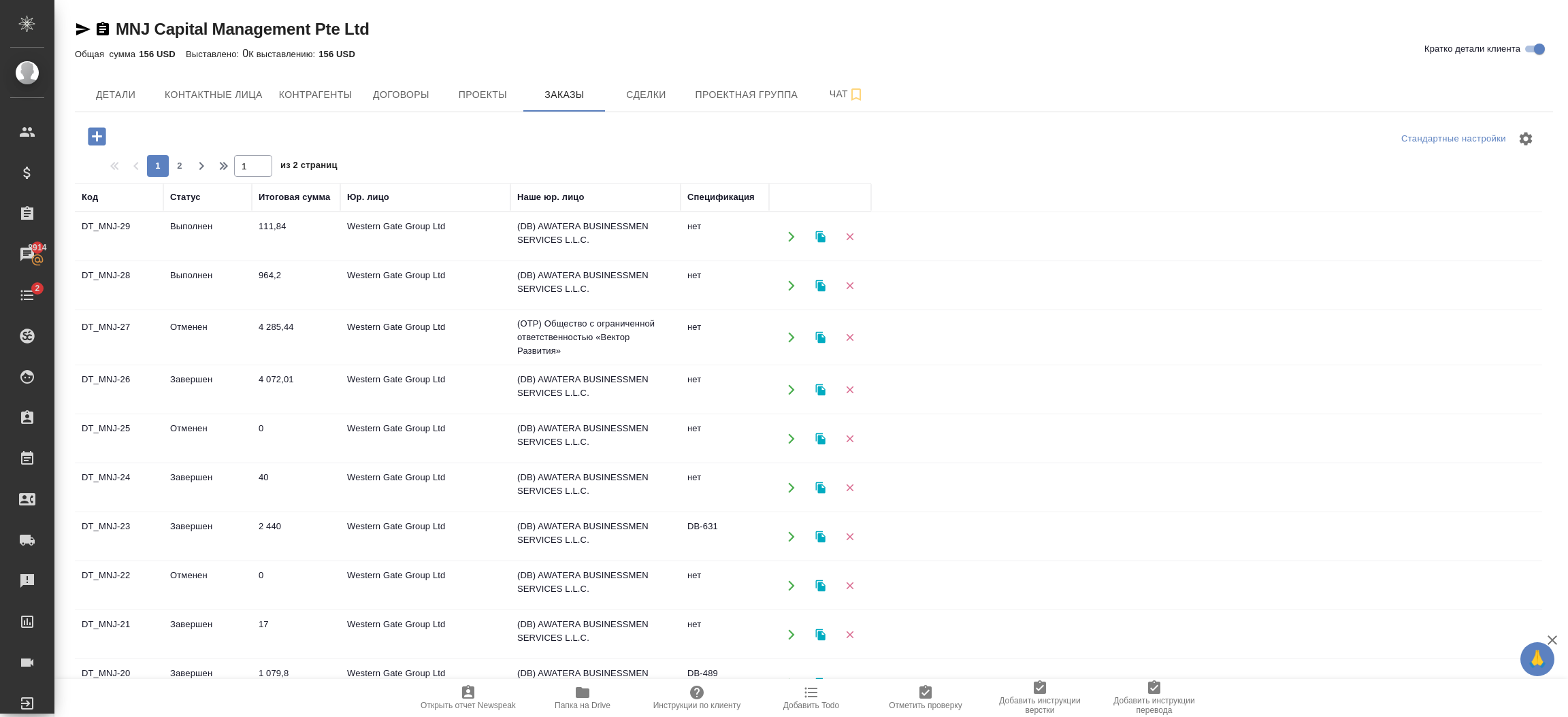
click at [92, 134] on icon "button" at bounding box center [96, 136] width 18 height 18
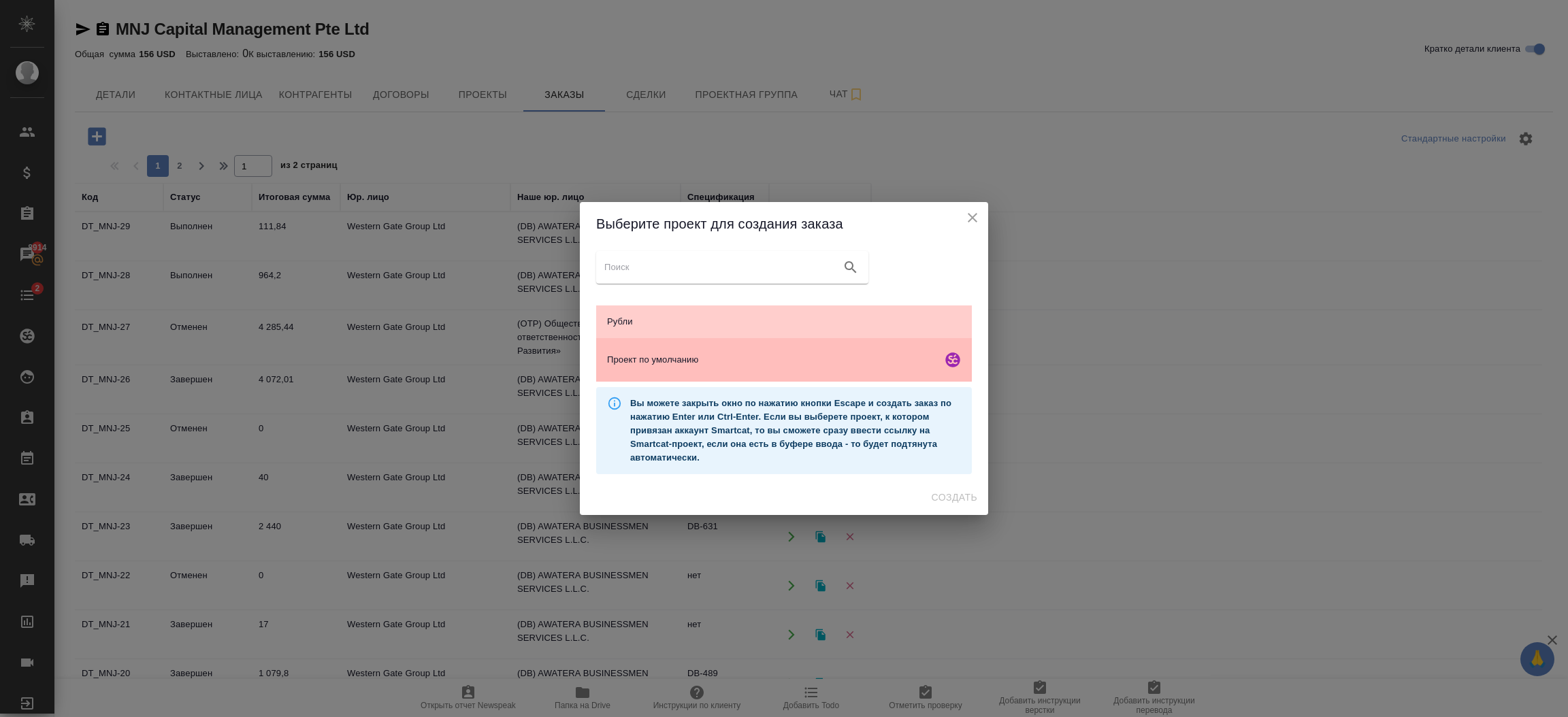
click at [763, 357] on span "Проект по умолчанию" at bounding box center [771, 360] width 329 height 14
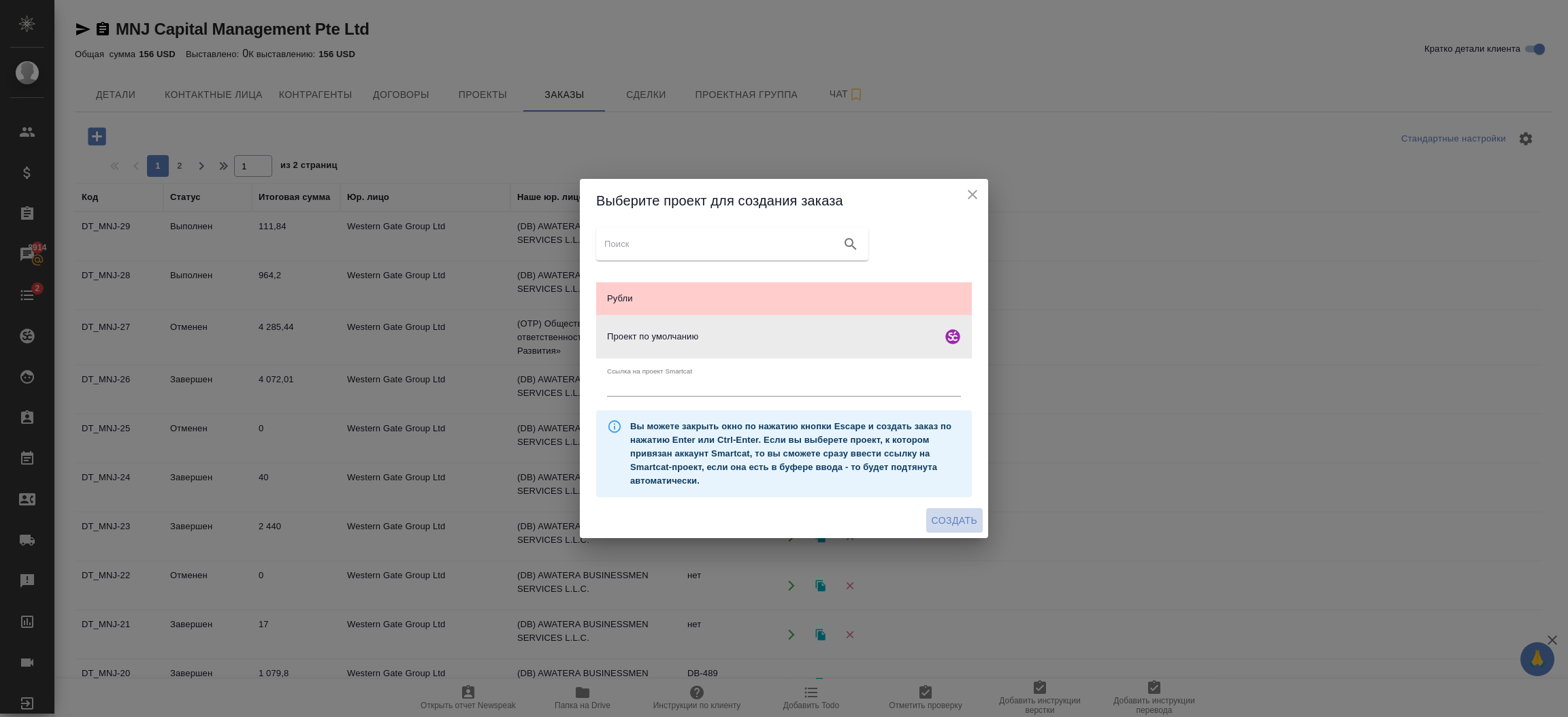
click at [937, 512] on span "Создать" at bounding box center [954, 520] width 45 height 17
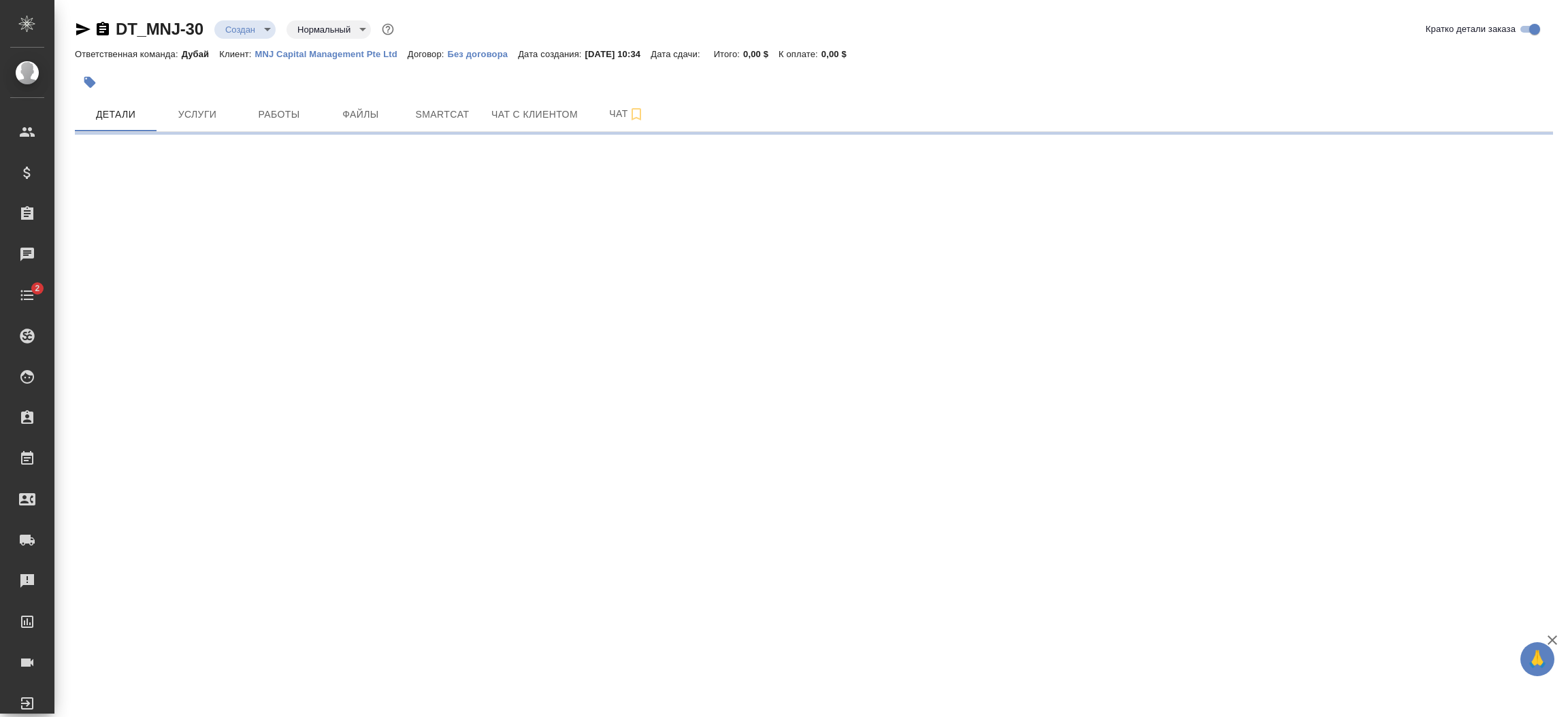
select select "RU"
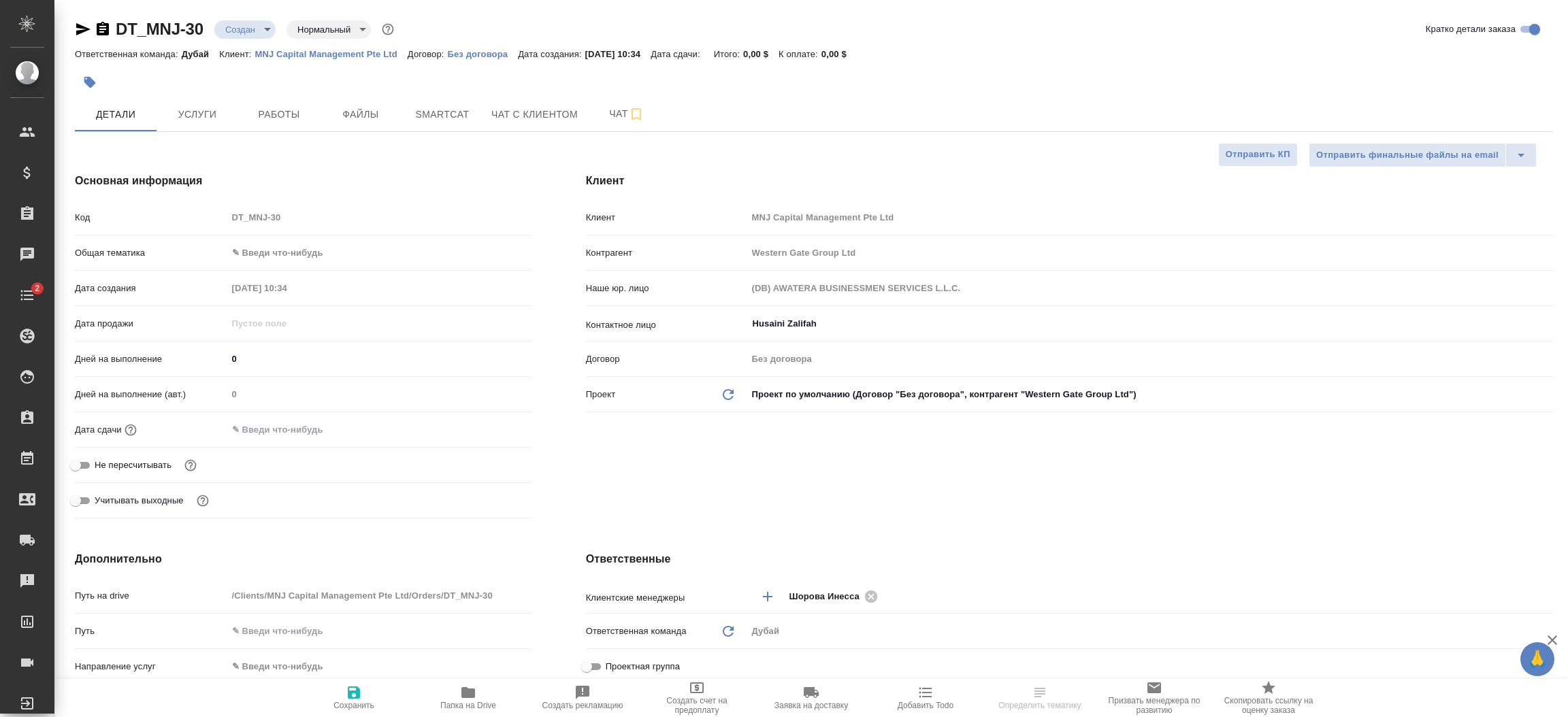
type textarea "x"
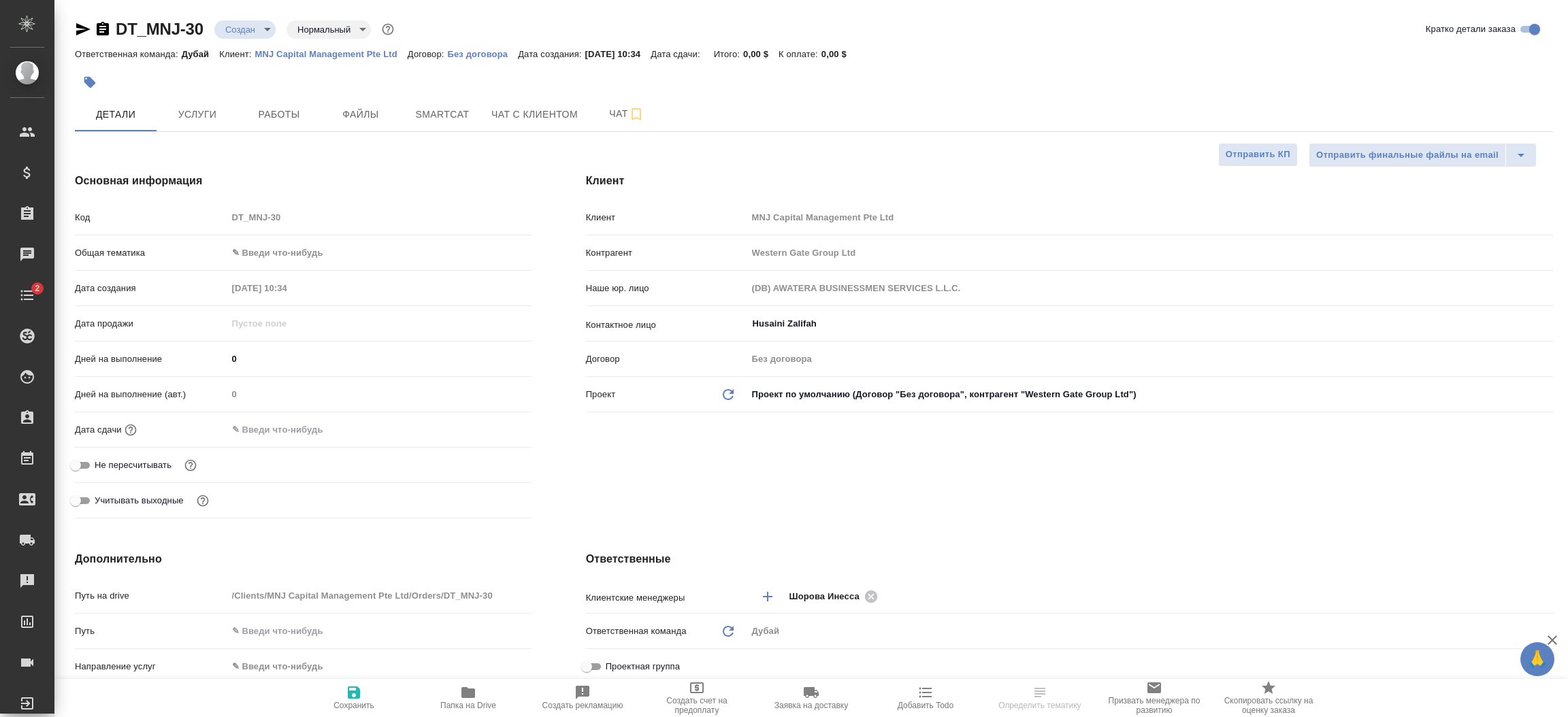
type textarea "x"
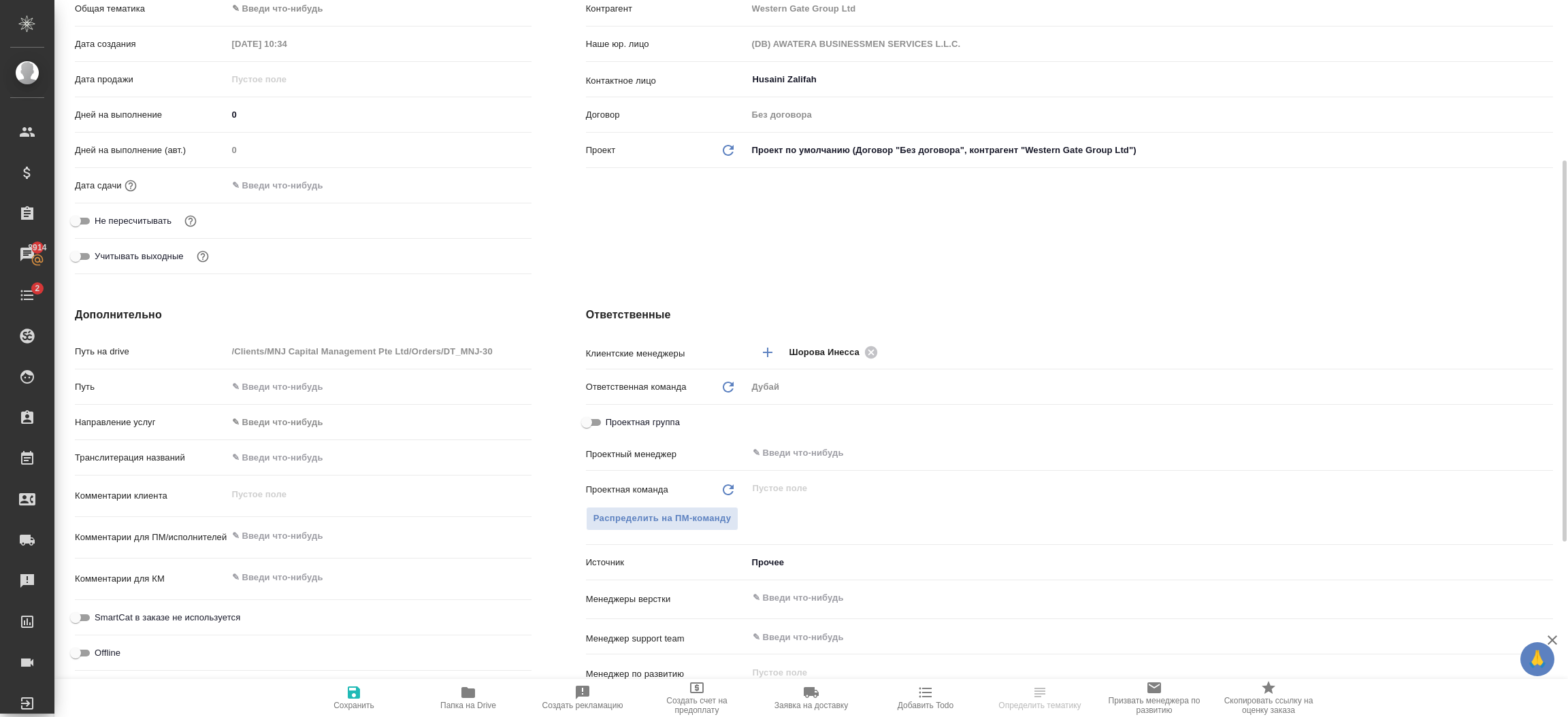
scroll to position [265, 0]
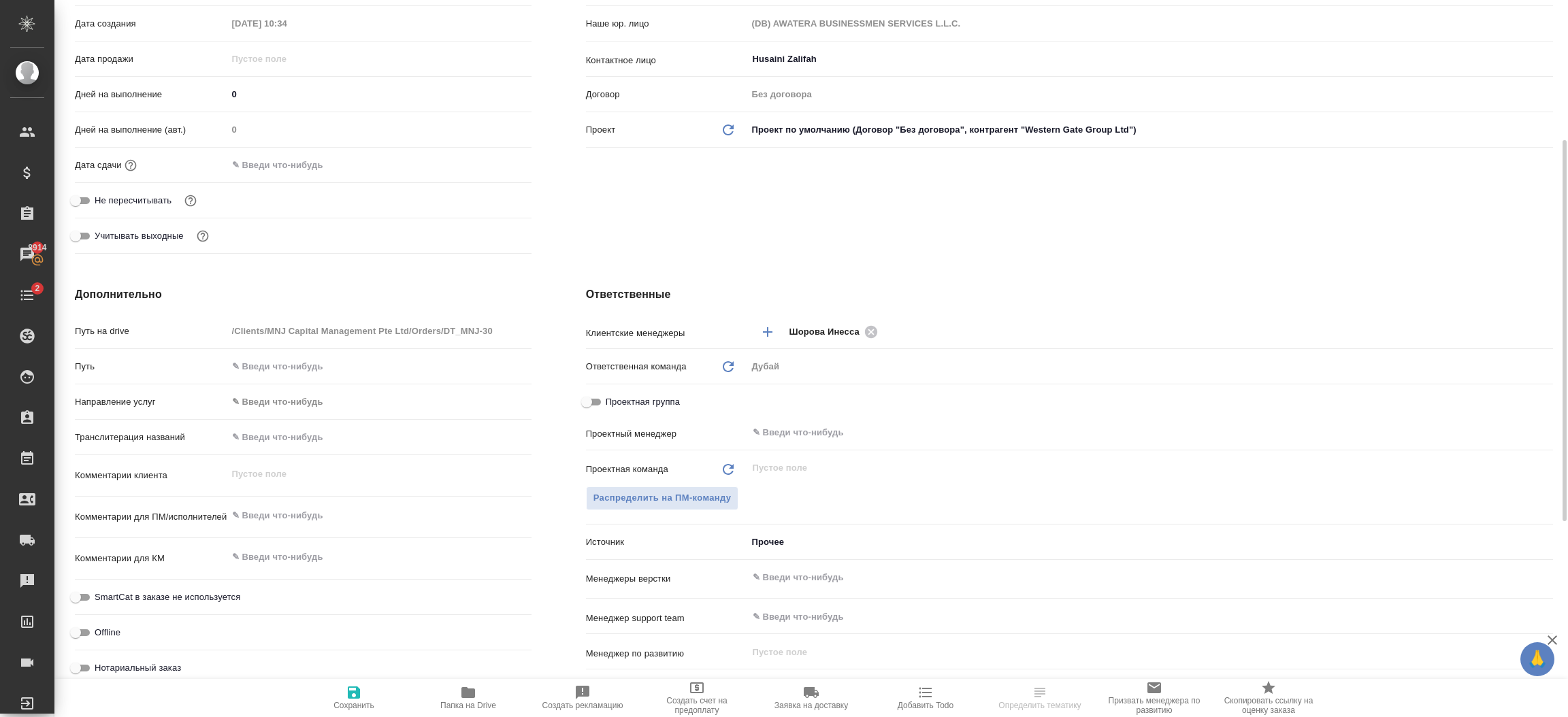
type textarea "x"
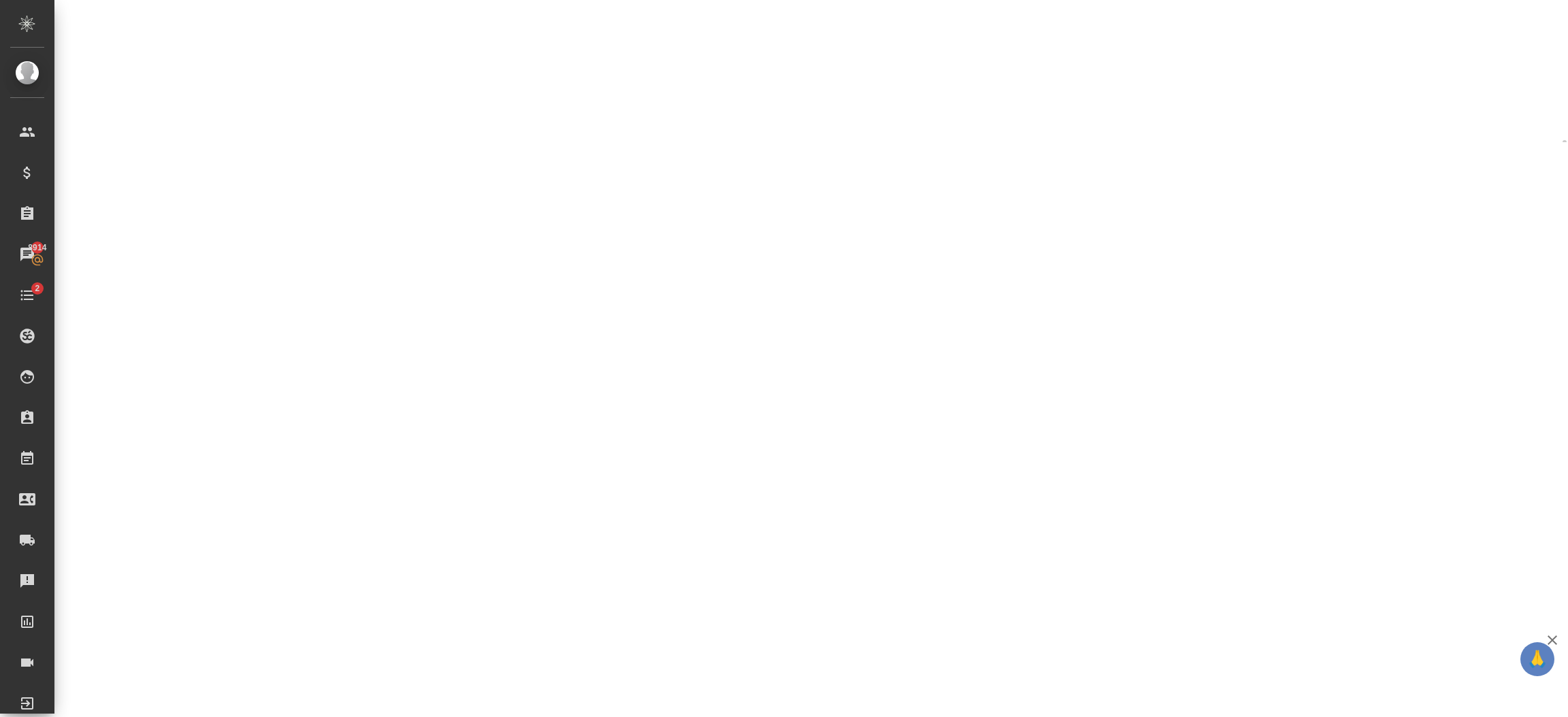
select select "RU"
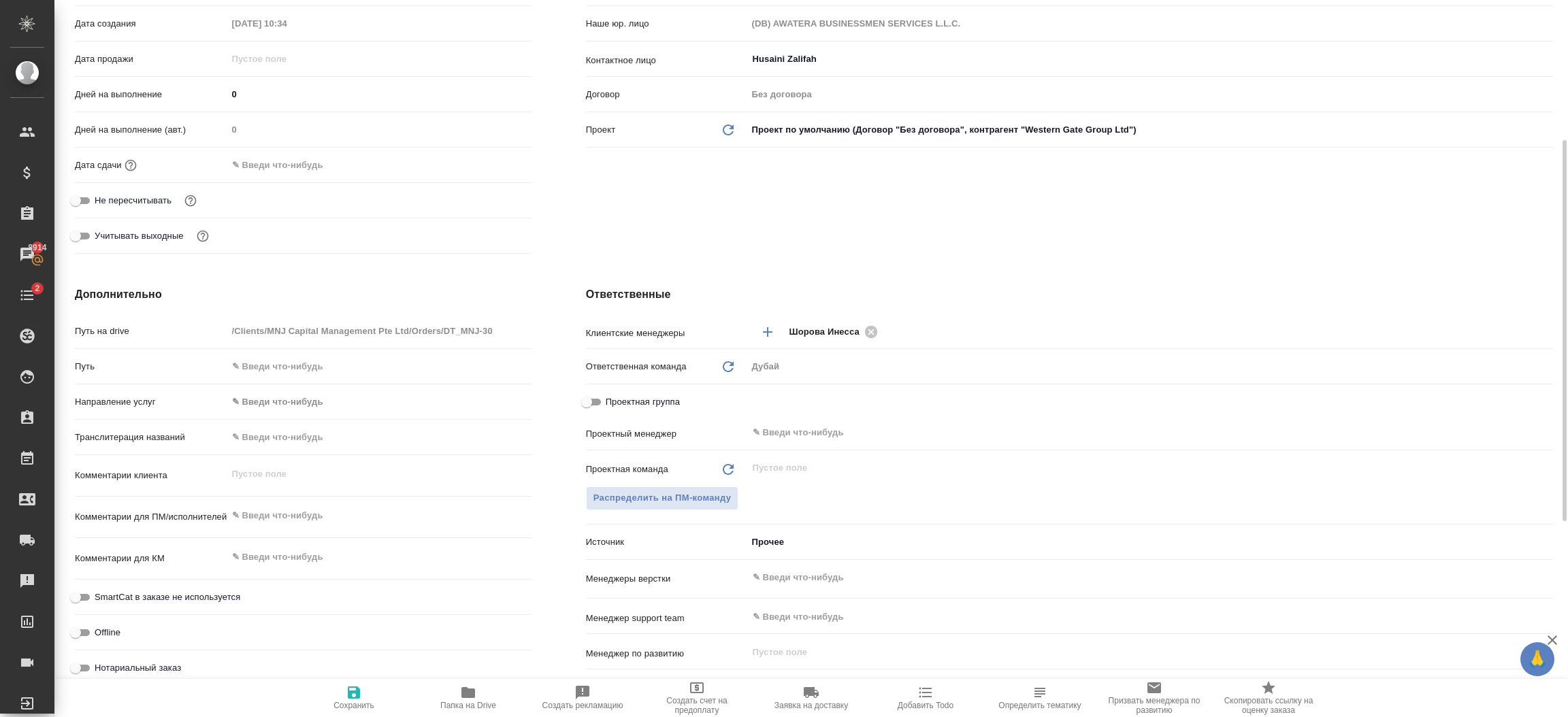
type textarea "x"
